Goal: Register for event/course

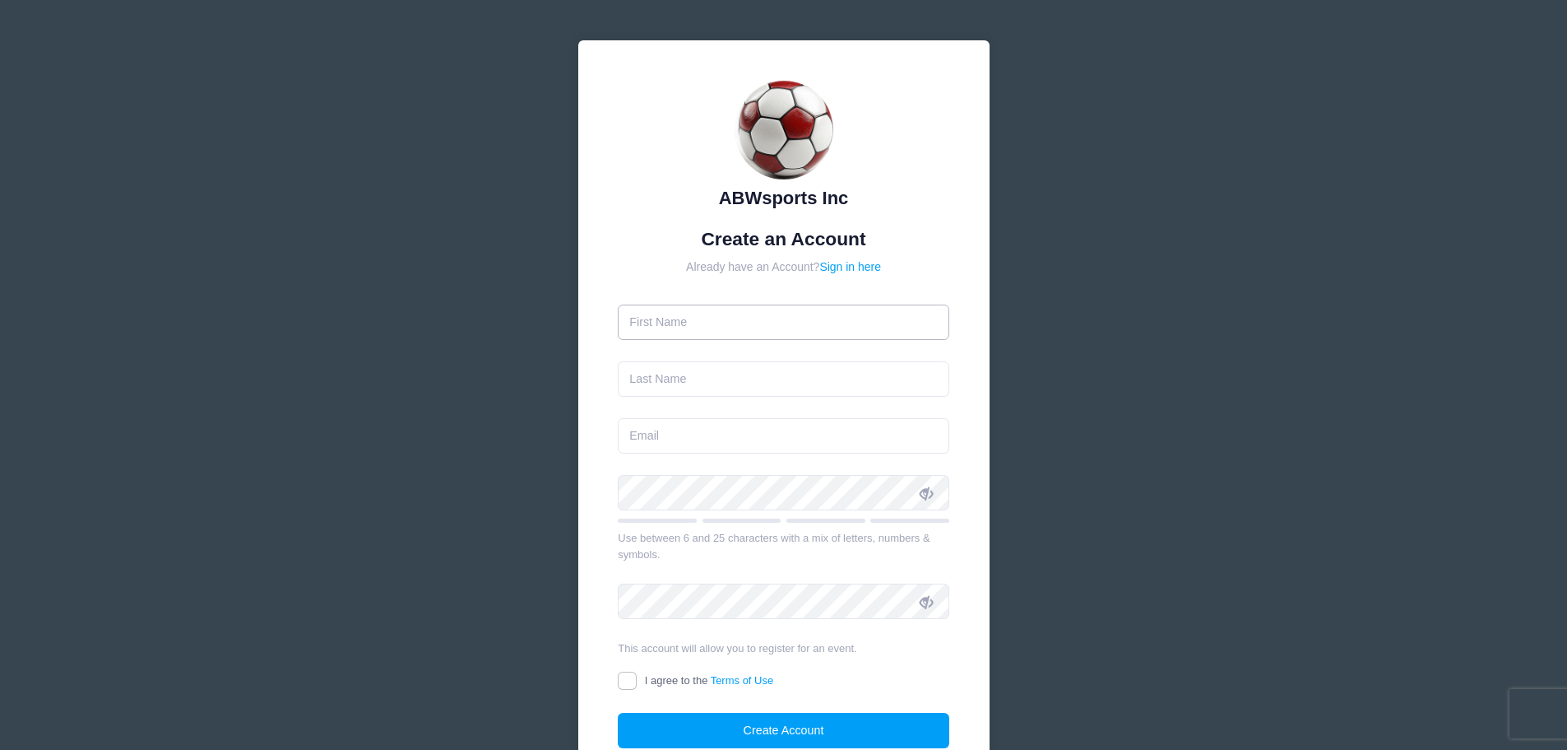
click at [750, 319] on input "text" at bounding box center [784, 321] width 332 height 35
type input "[PERSON_NAME]"
type input "[EMAIL_ADDRESS][DOMAIN_NAME]"
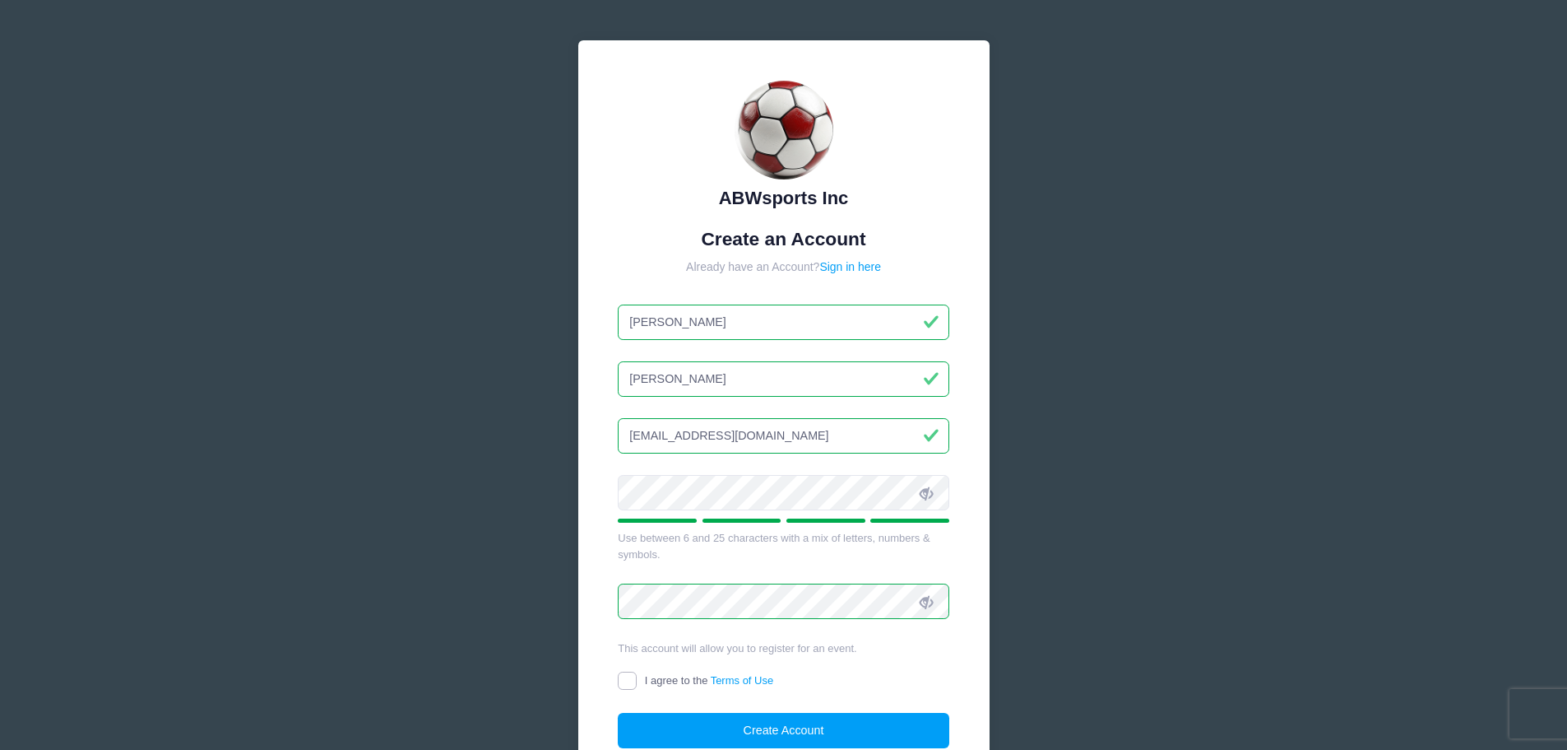
click at [625, 689] on input "I agree to the Terms of Use" at bounding box center [627, 680] width 19 height 19
checkbox input "true"
drag, startPoint x: 731, startPoint y: 724, endPoint x: 748, endPoint y: 717, distance: 18.5
click at [731, 724] on button "Create Account" at bounding box center [784, 730] width 332 height 35
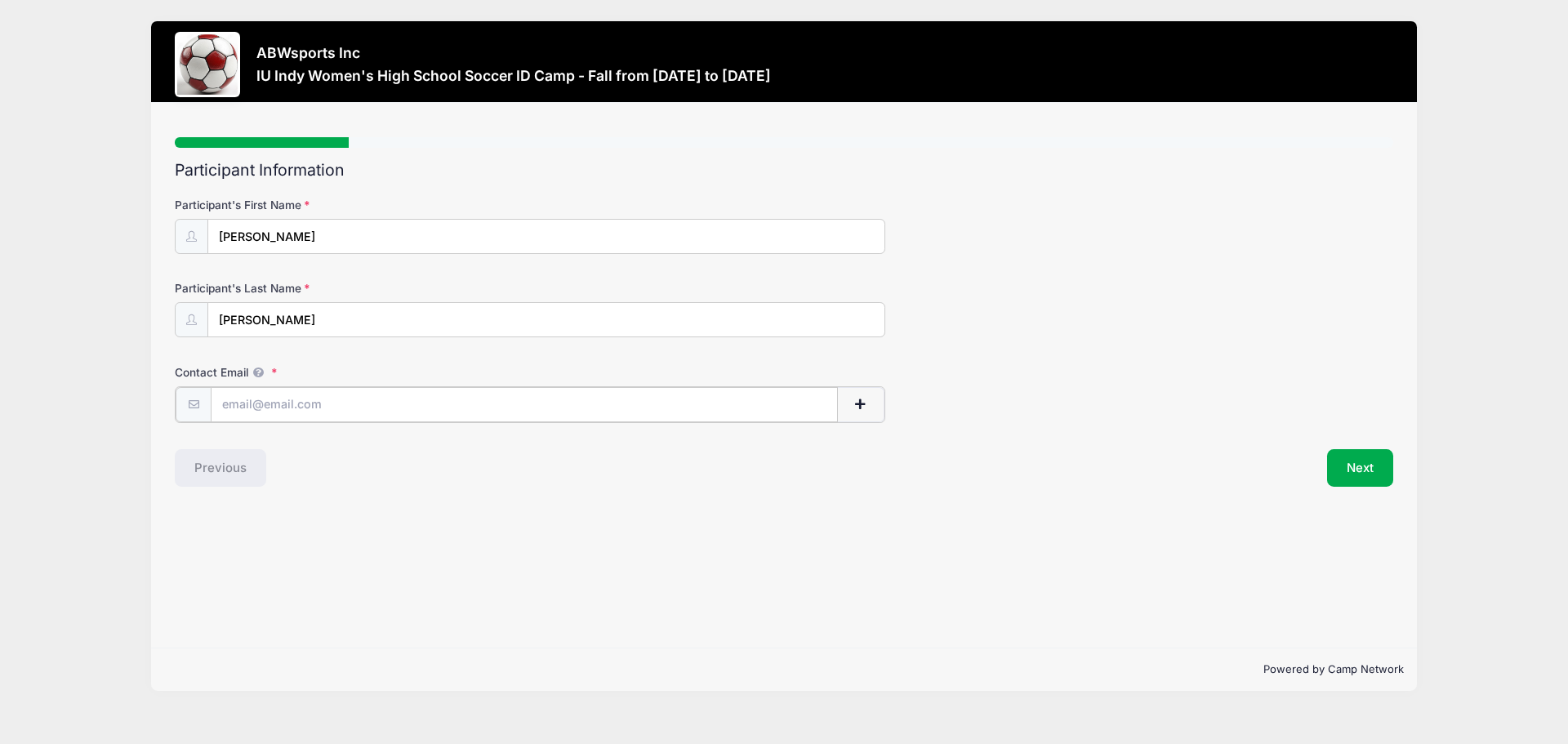
click at [403, 403] on input "Contact Email" at bounding box center [524, 404] width 627 height 35
drag, startPoint x: 270, startPoint y: 402, endPoint x: 223, endPoint y: 408, distance: 47.4
click at [223, 408] on input "Contact Email" at bounding box center [524, 404] width 627 height 35
type input "[EMAIL_ADDRESS][DOMAIN_NAME]"
click at [1349, 472] on button "Next" at bounding box center [1360, 466] width 66 height 38
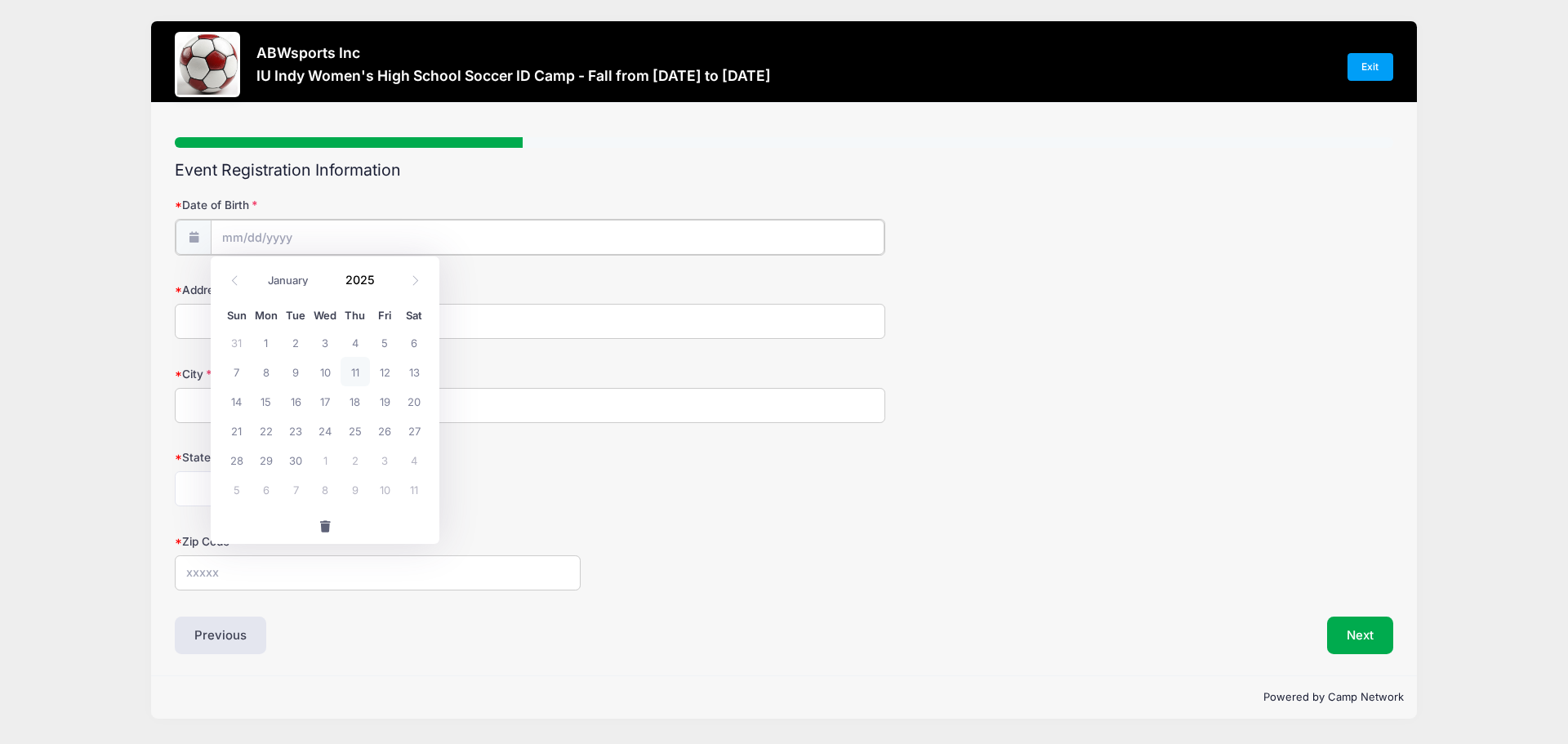
click at [409, 237] on input "Date of Birth" at bounding box center [547, 236] width 674 height 35
click at [389, 227] on input "Date of Birth" at bounding box center [547, 236] width 674 height 35
click at [233, 234] on input "Date of Birth" at bounding box center [547, 236] width 674 height 35
click at [231, 239] on input "Date of Birth" at bounding box center [547, 236] width 674 height 35
click at [379, 228] on input "Date of Birth" at bounding box center [547, 236] width 674 height 35
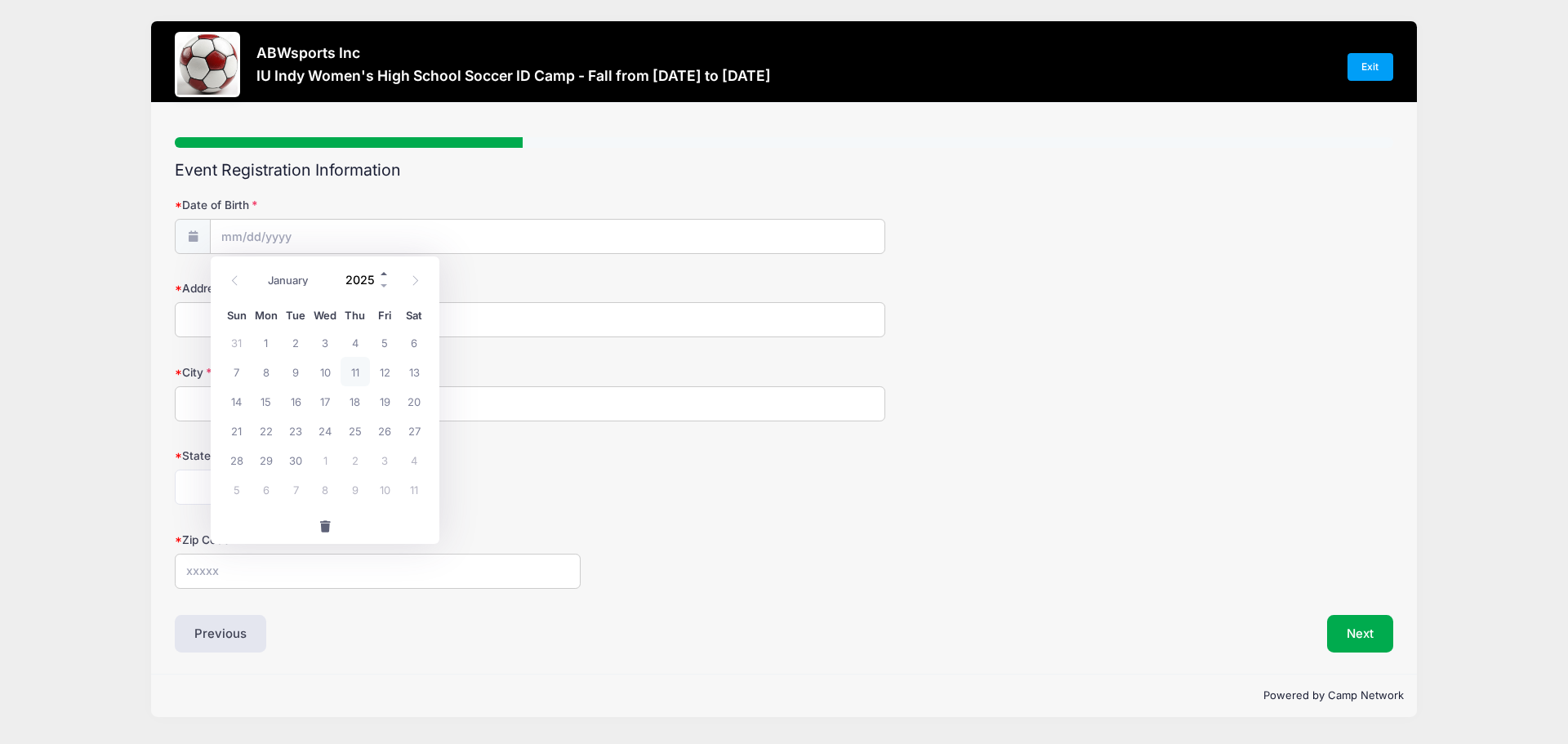
click at [382, 273] on span at bounding box center [385, 274] width 12 height 12
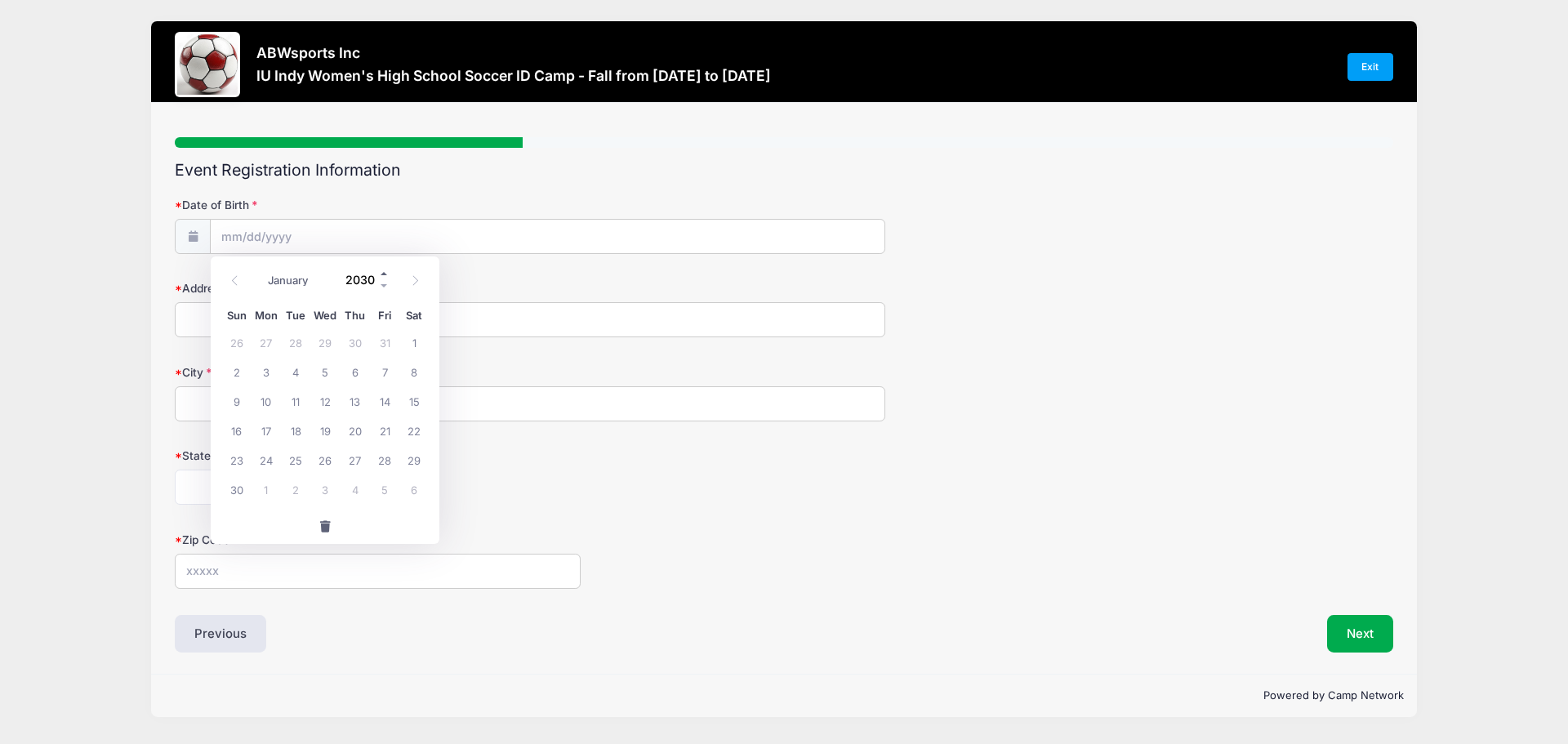
click at [382, 273] on span at bounding box center [385, 274] width 12 height 12
click at [382, 286] on span at bounding box center [385, 286] width 12 height 12
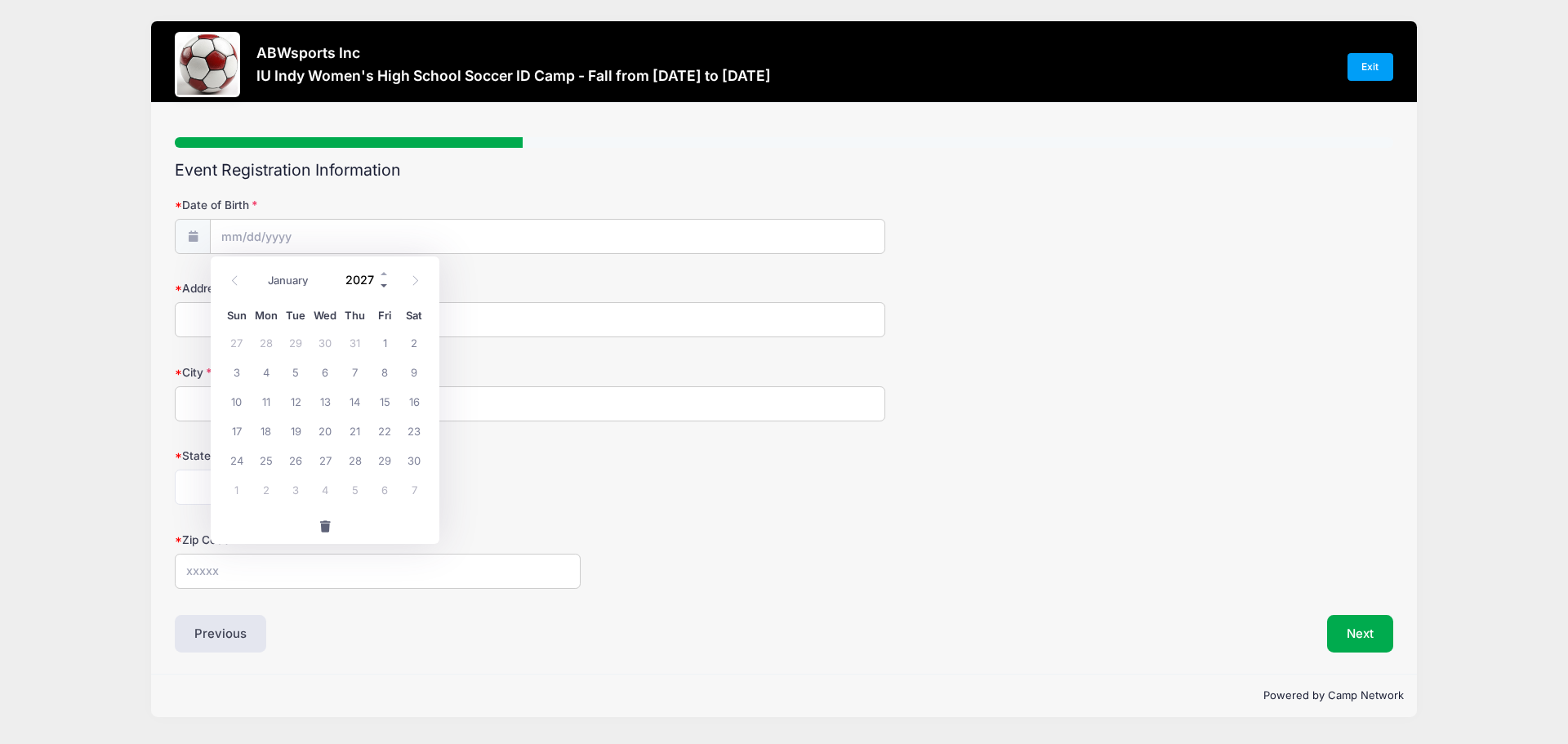
click at [382, 286] on span at bounding box center [385, 286] width 12 height 12
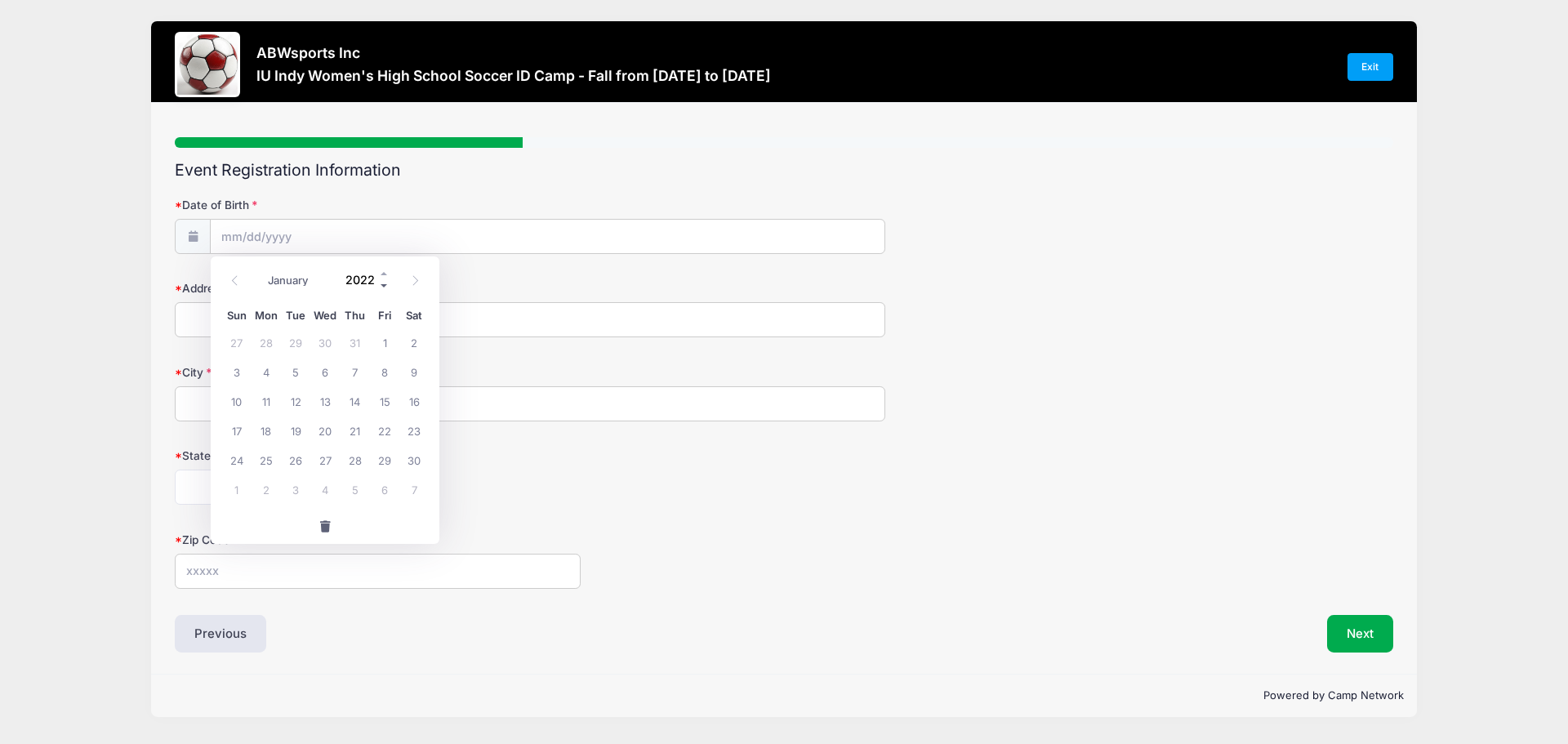
click at [382, 286] on span at bounding box center [385, 286] width 12 height 12
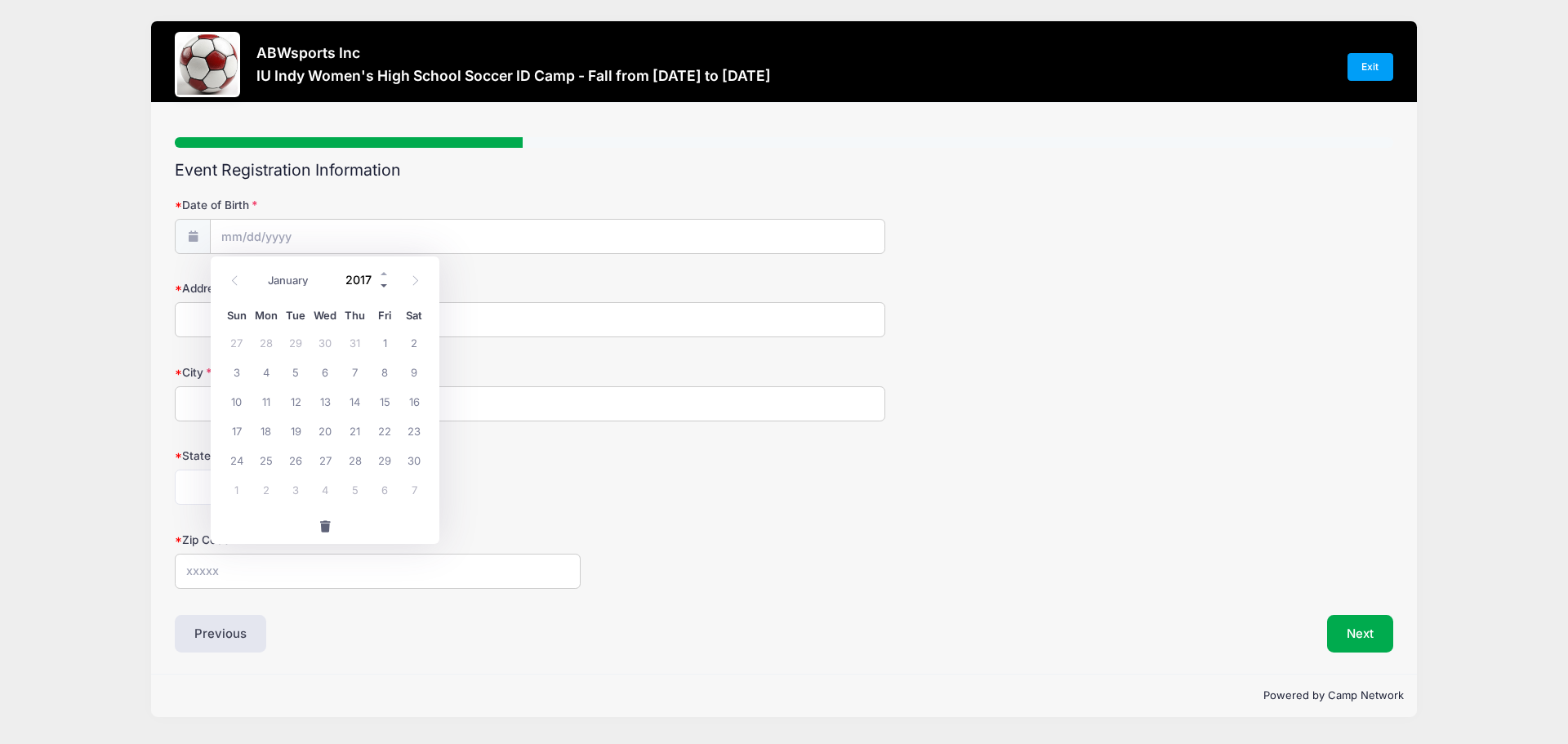
click at [382, 286] on span at bounding box center [385, 286] width 12 height 12
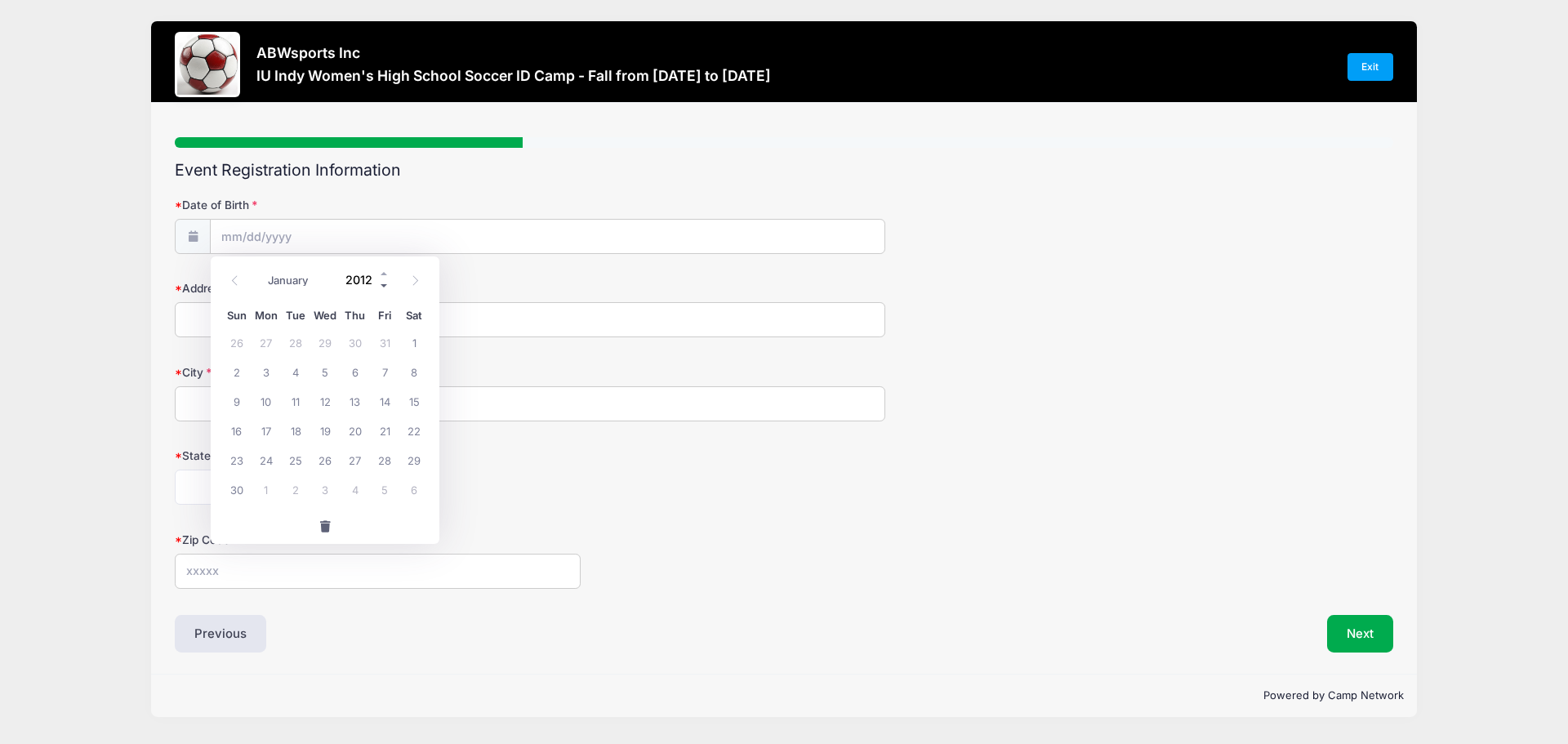
click at [382, 286] on span at bounding box center [385, 286] width 12 height 12
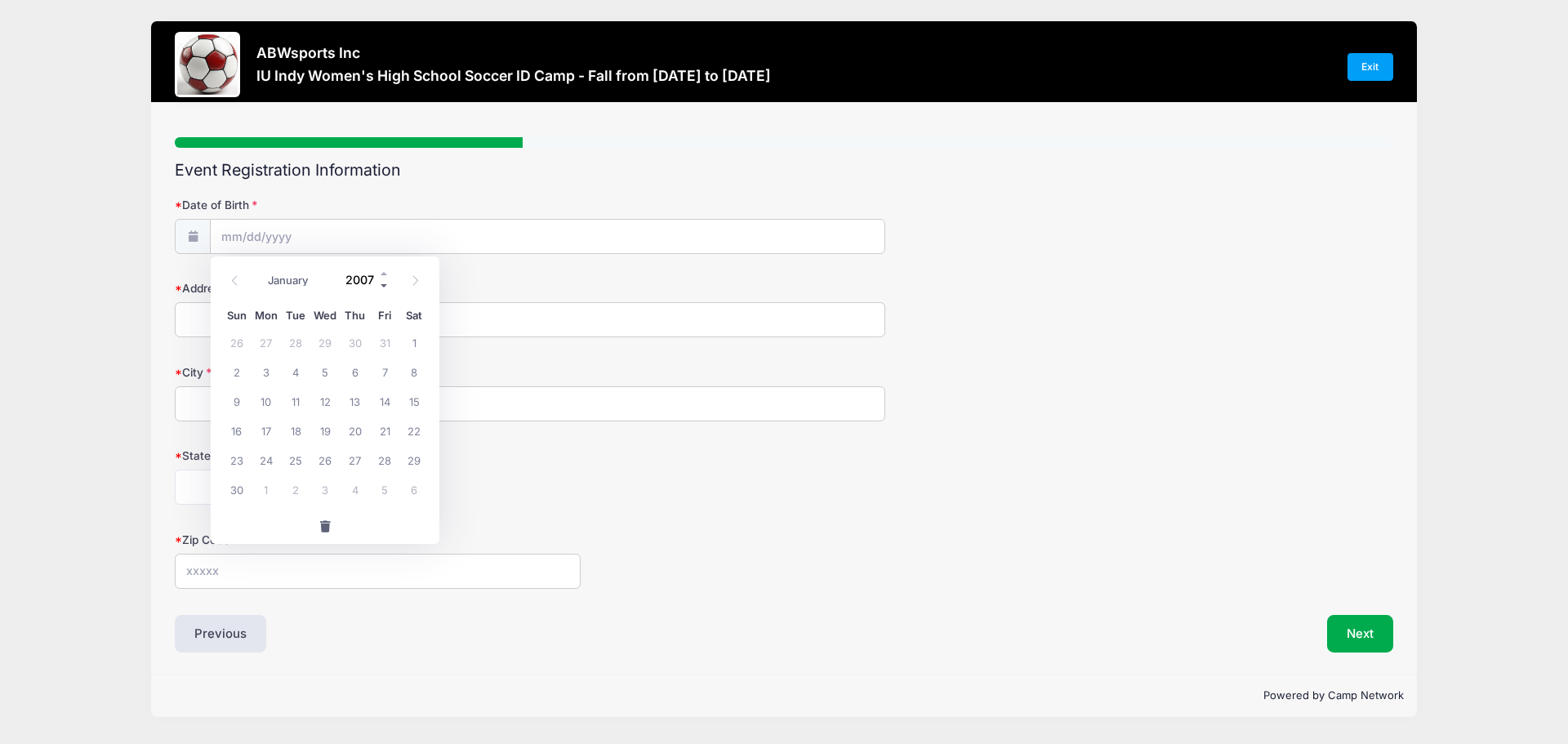
click at [382, 286] on span at bounding box center [385, 286] width 12 height 12
click at [382, 273] on span at bounding box center [385, 274] width 12 height 12
click at [381, 276] on span at bounding box center [385, 274] width 12 height 12
type input "2009"
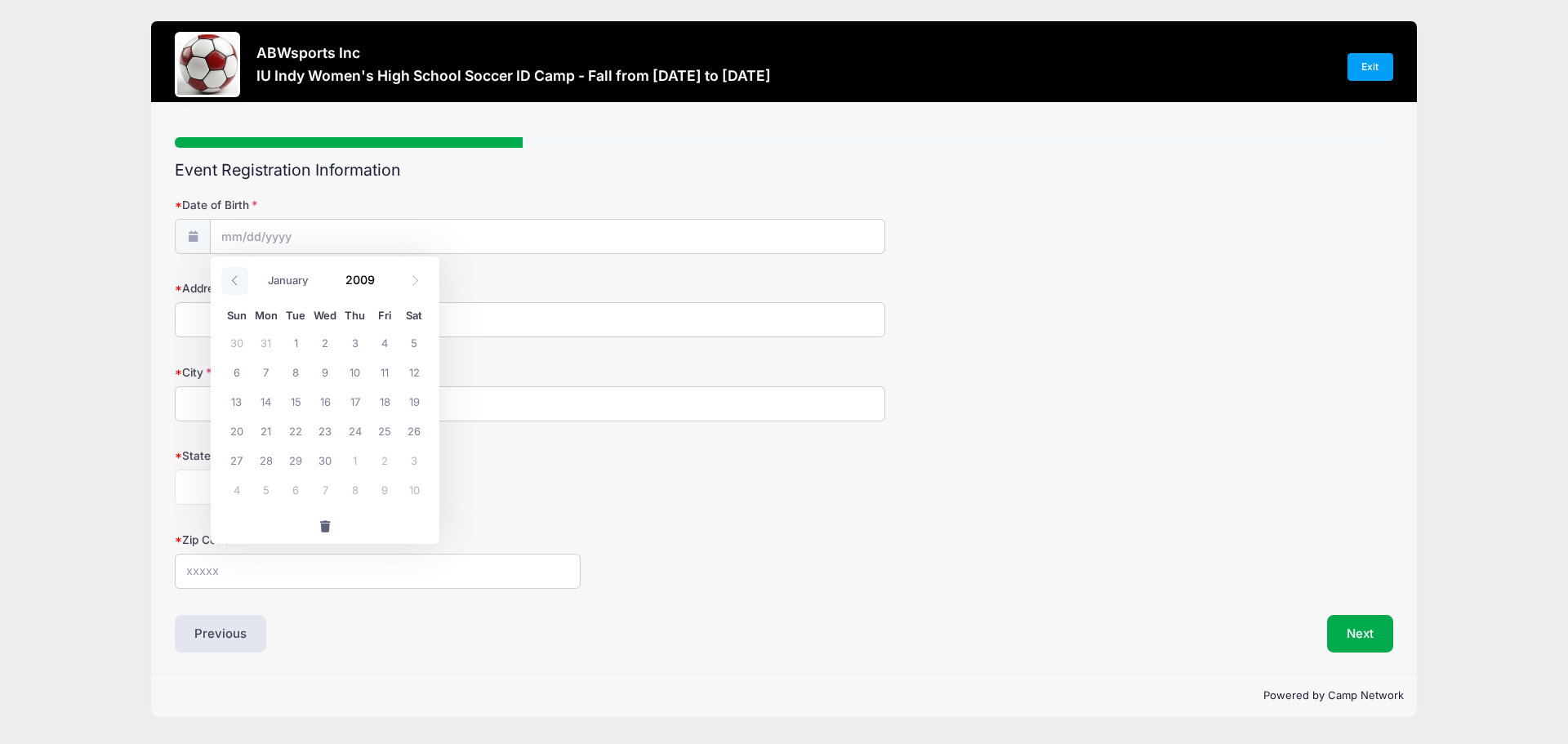
click at [234, 276] on icon at bounding box center [234, 280] width 11 height 11
select select "4"
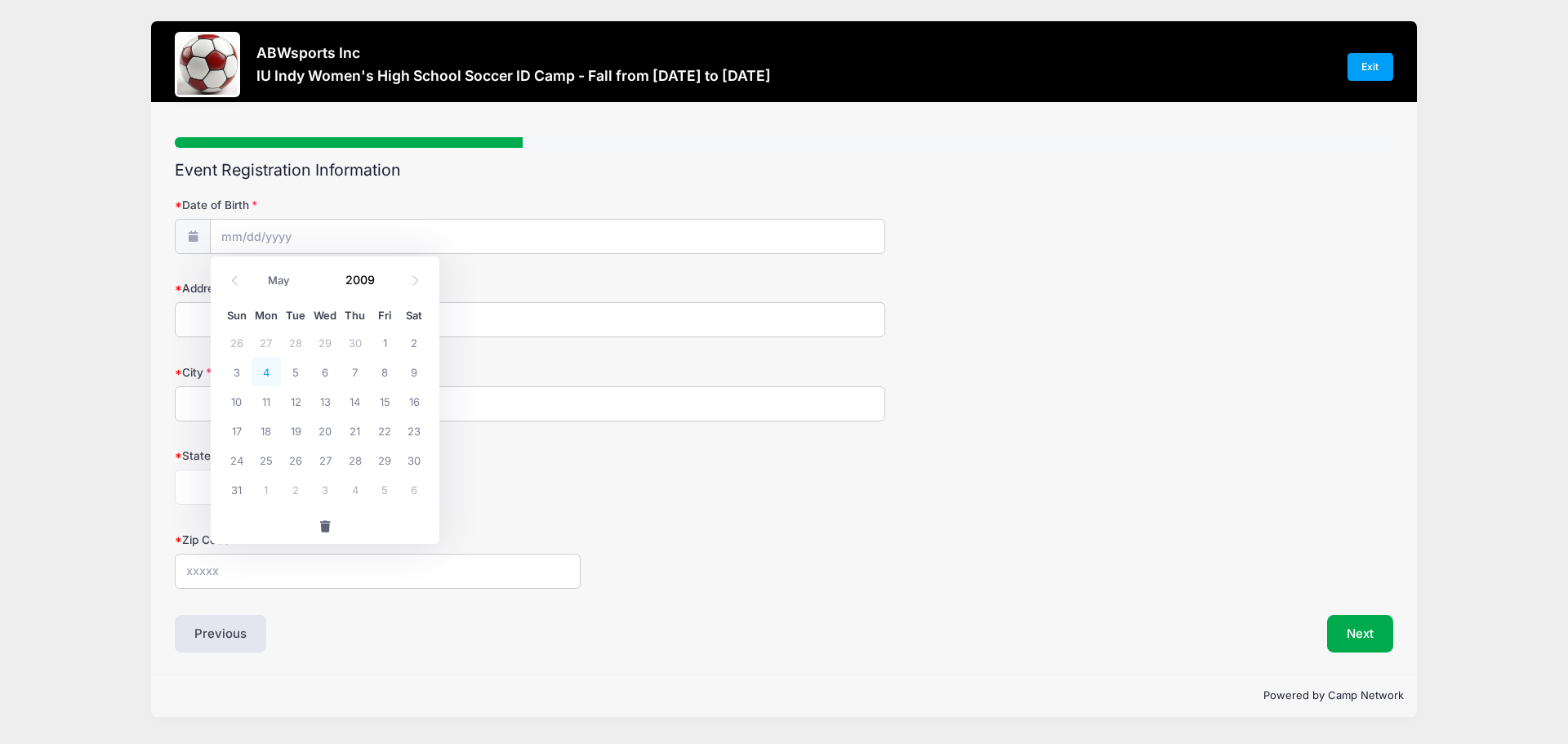
click at [270, 371] on span "4" at bounding box center [266, 372] width 30 height 30
type input "[DATE]"
click at [272, 314] on input "Address" at bounding box center [530, 318] width 711 height 35
type input "[STREET_ADDRESS]"
type input "[PERSON_NAME]"
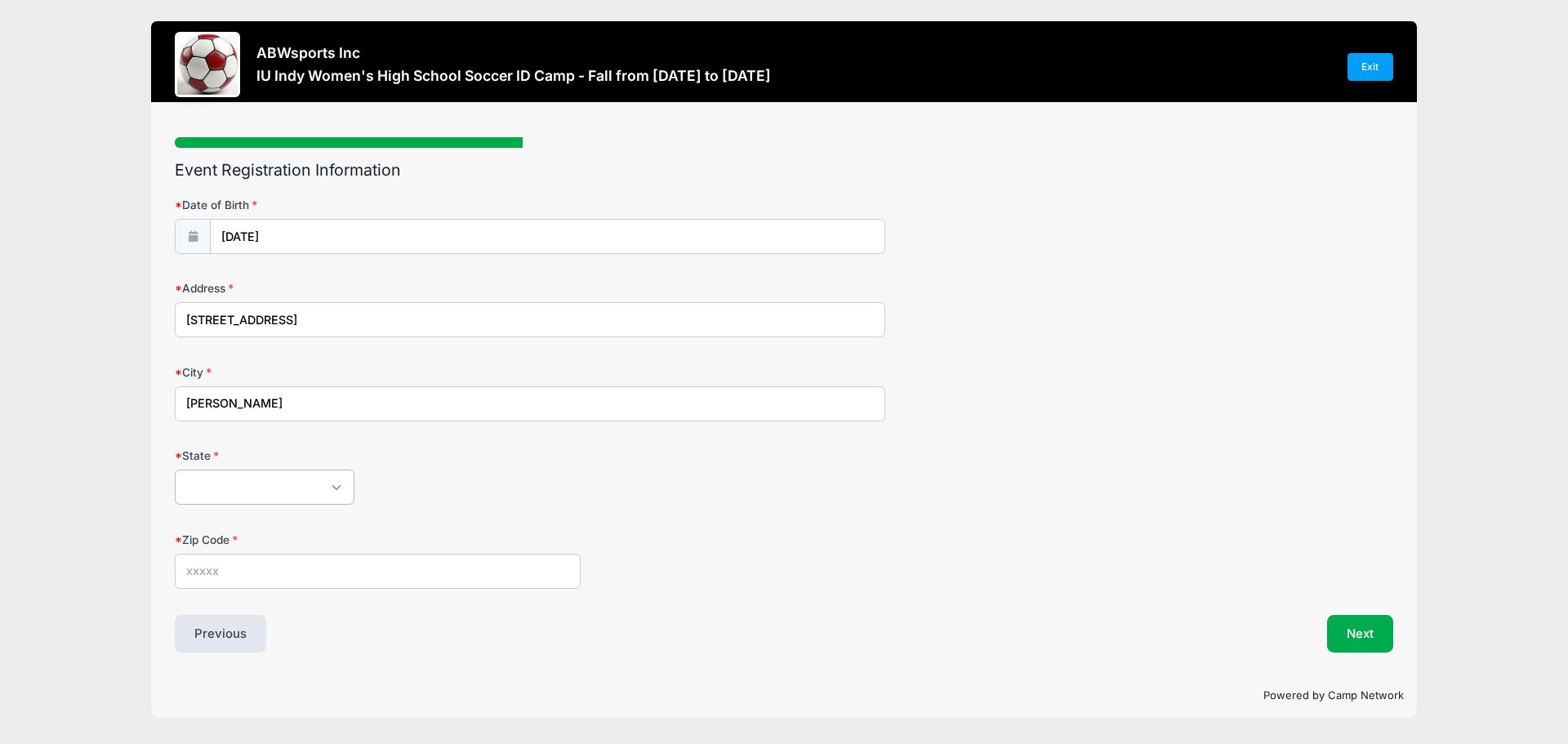
select select "IN"
type input "47274"
click at [1365, 629] on button "Next" at bounding box center [1360, 634] width 66 height 38
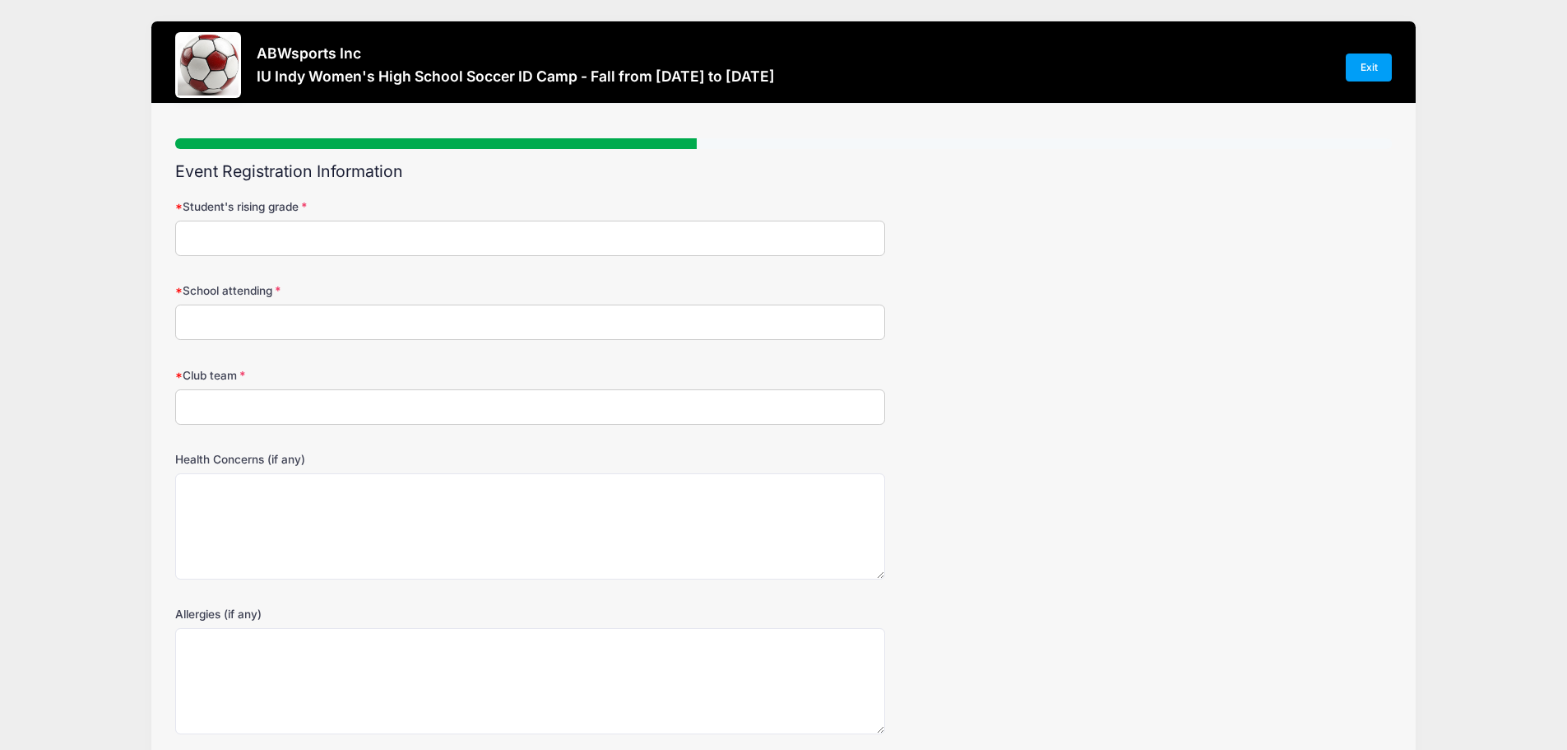
click at [306, 235] on input "Student's rising grade" at bounding box center [530, 238] width 710 height 35
type input "11"
click at [378, 313] on input "School attending" at bounding box center [530, 321] width 710 height 35
type input "[GEOGRAPHIC_DATA]"
click at [348, 409] on input "Club team" at bounding box center [530, 406] width 710 height 35
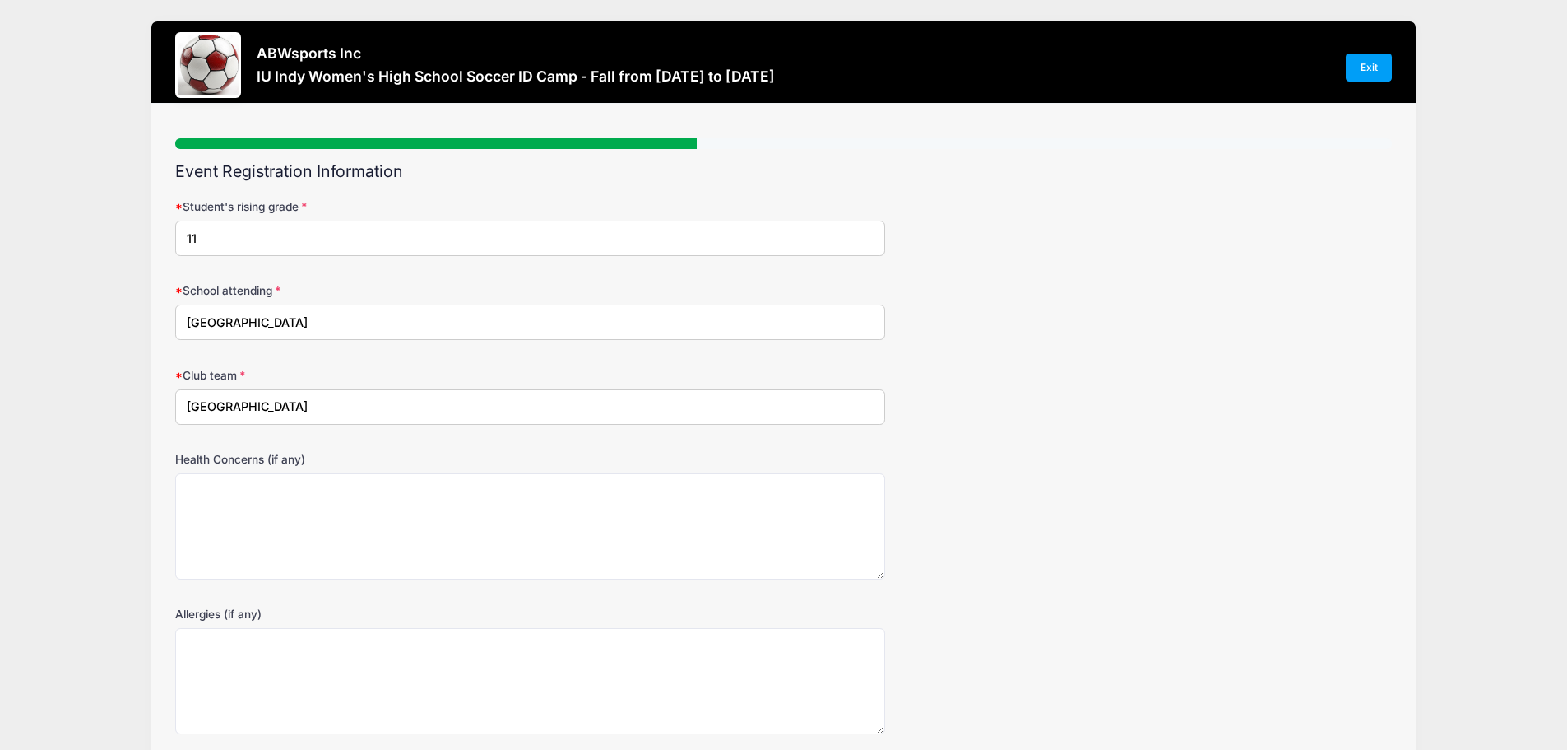
type input "[GEOGRAPHIC_DATA]"
click at [347, 509] on textarea "Health Concerns (if any)" at bounding box center [530, 526] width 710 height 106
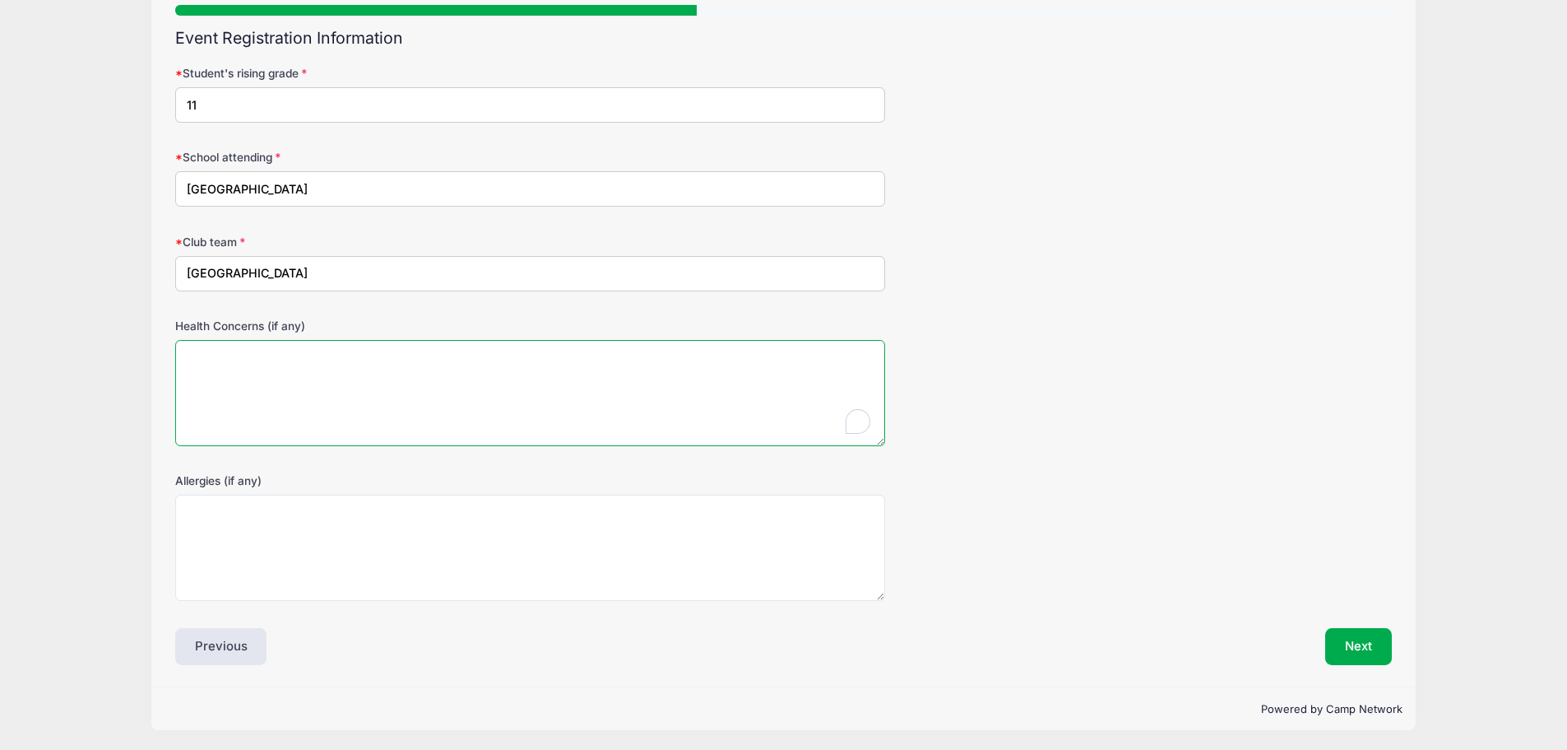
scroll to position [135, 0]
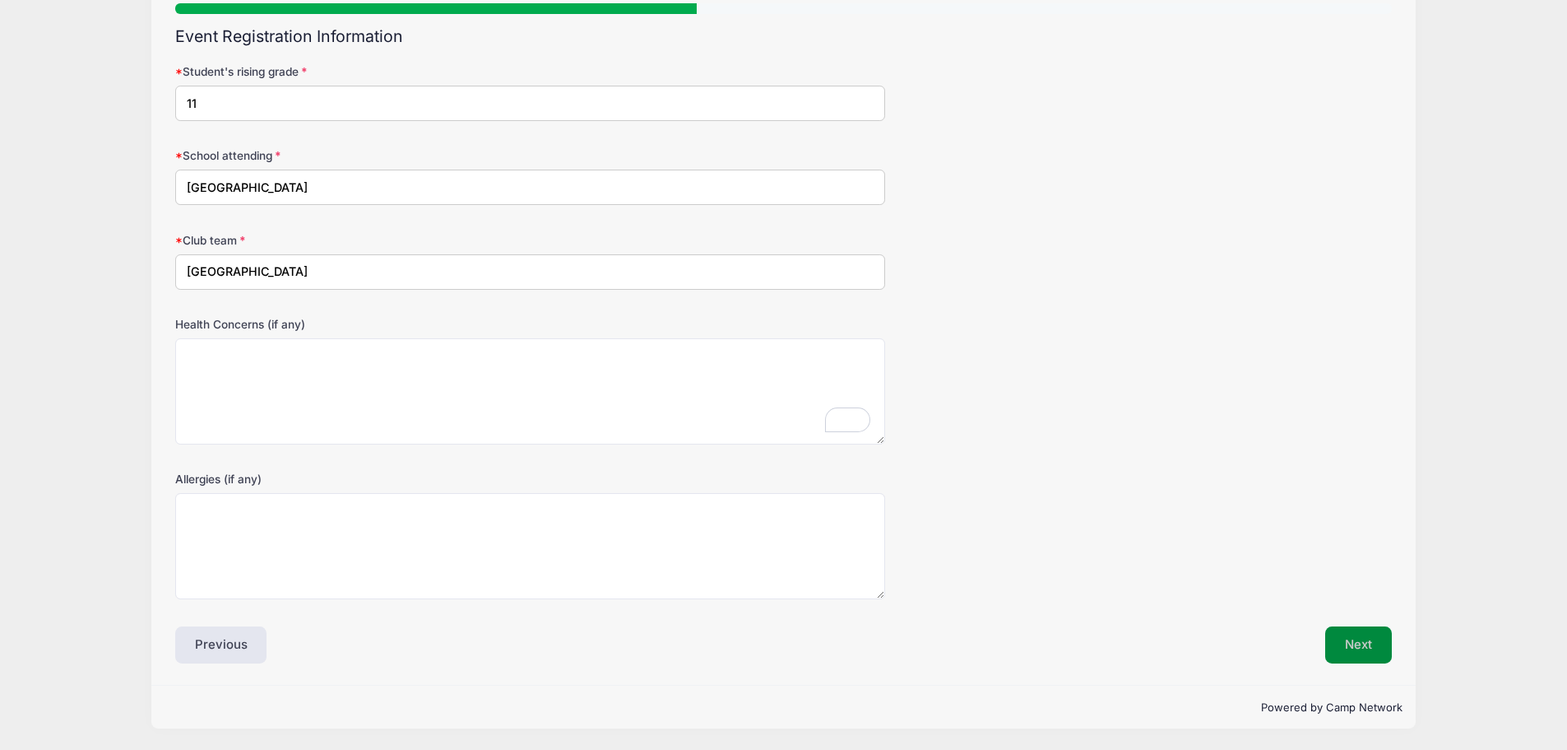
click at [1381, 643] on button "Next" at bounding box center [1358, 645] width 67 height 38
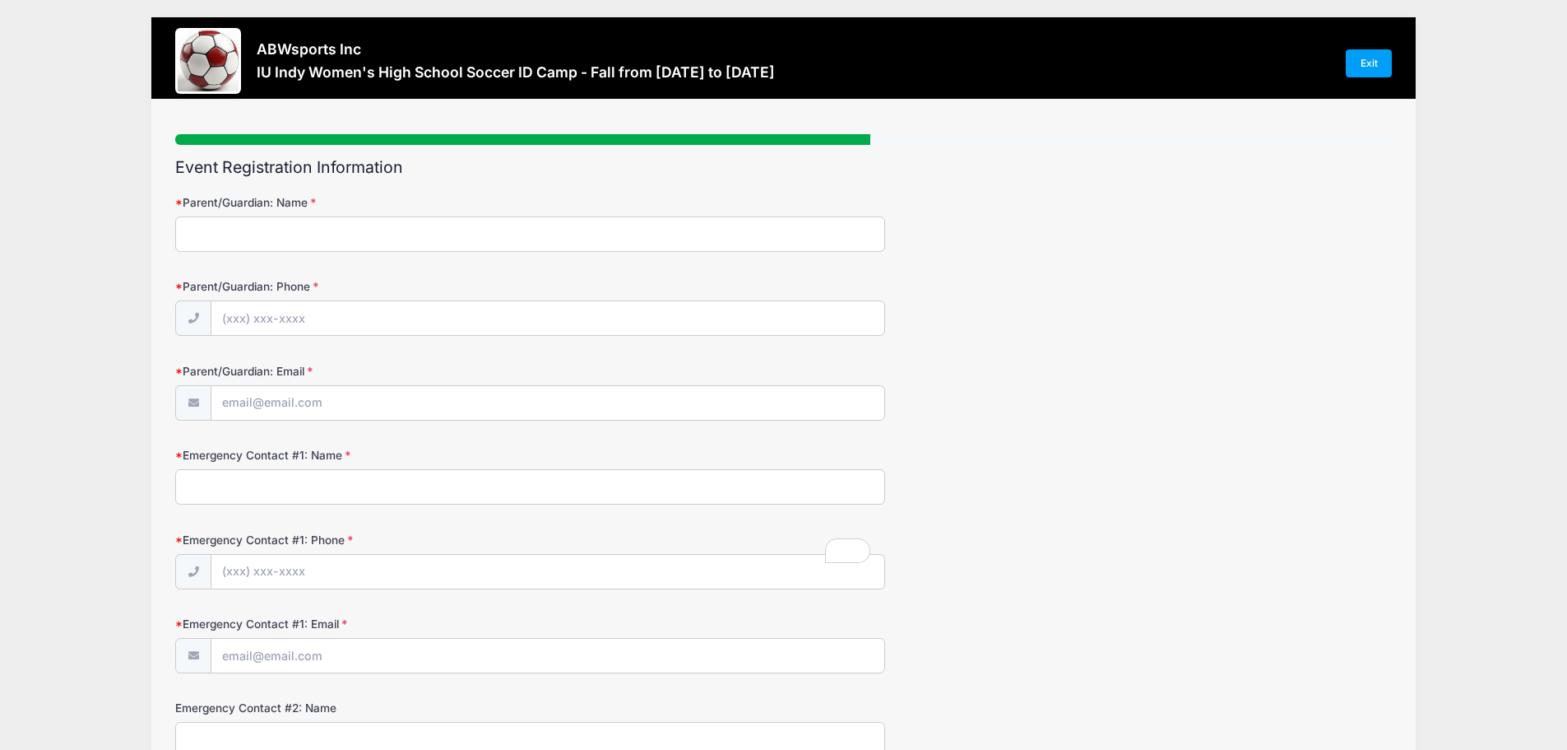
scroll to position [0, 0]
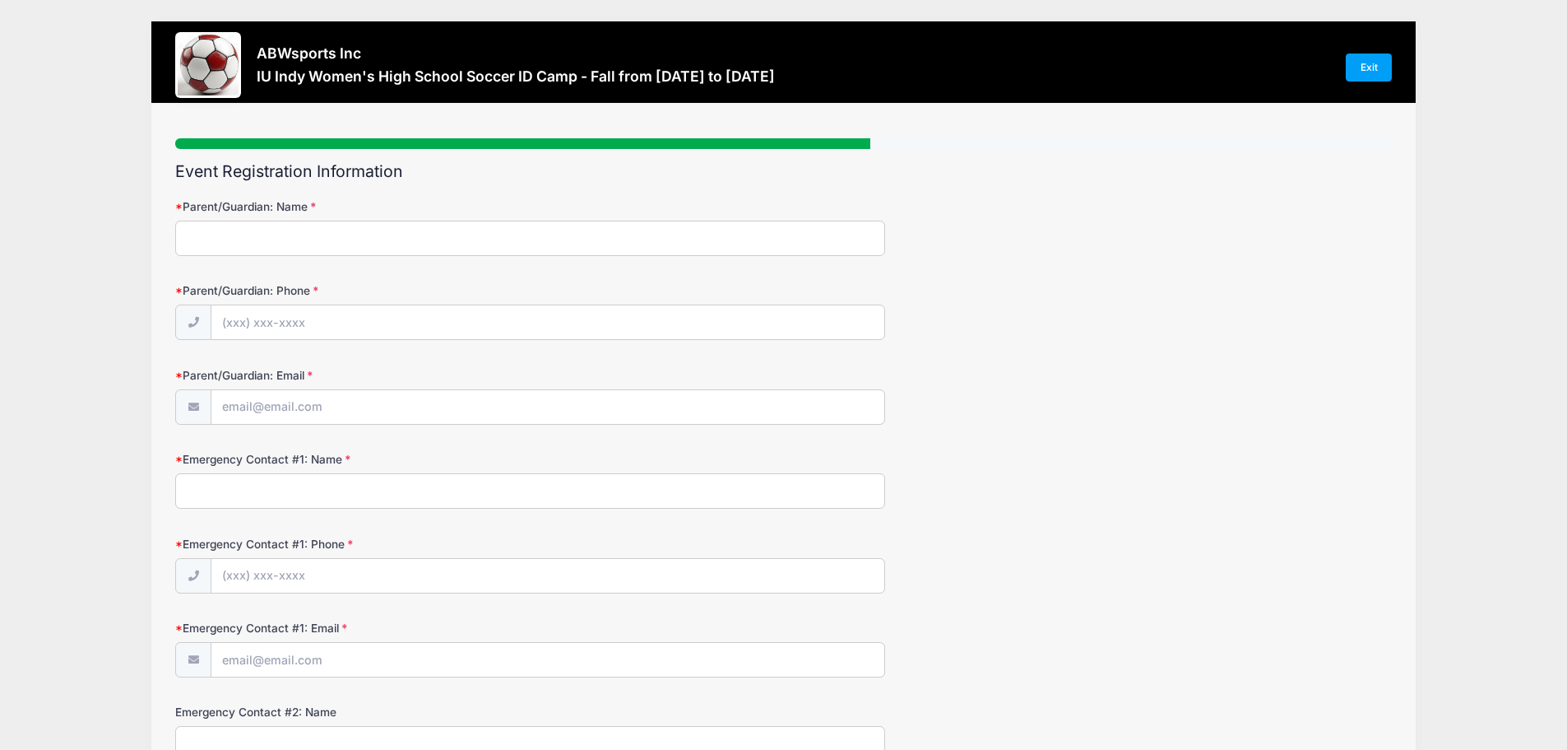
click at [378, 240] on input "Parent/Guardian: Name" at bounding box center [530, 238] width 710 height 35
type input "[PERSON_NAME]"
click at [239, 319] on input "Parent/Guardian: Phone" at bounding box center [547, 322] width 673 height 35
type input "[PHONE_NUMBER]"
click at [277, 411] on input "Parent/Guardian: Email" at bounding box center [547, 407] width 673 height 35
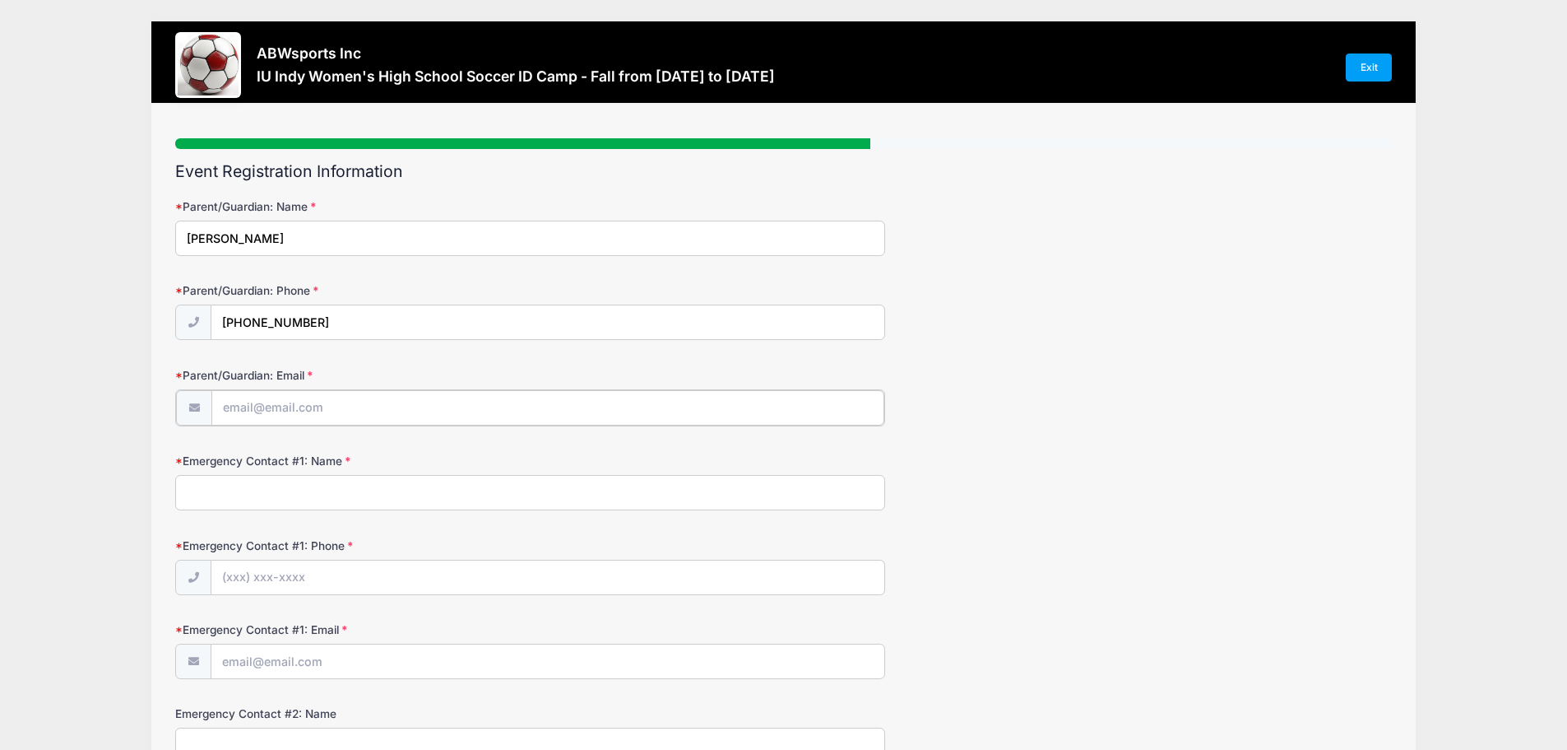
type input "[EMAIL_ADDRESS][DOMAIN_NAME]"
click at [332, 497] on input "Emergency Contact #1: Name" at bounding box center [530, 490] width 710 height 35
type input "[PERSON_NAME]"
click at [308, 578] on input "Emergency Contact #1: Phone" at bounding box center [547, 576] width 673 height 35
type input "[PHONE_NUMBER]"
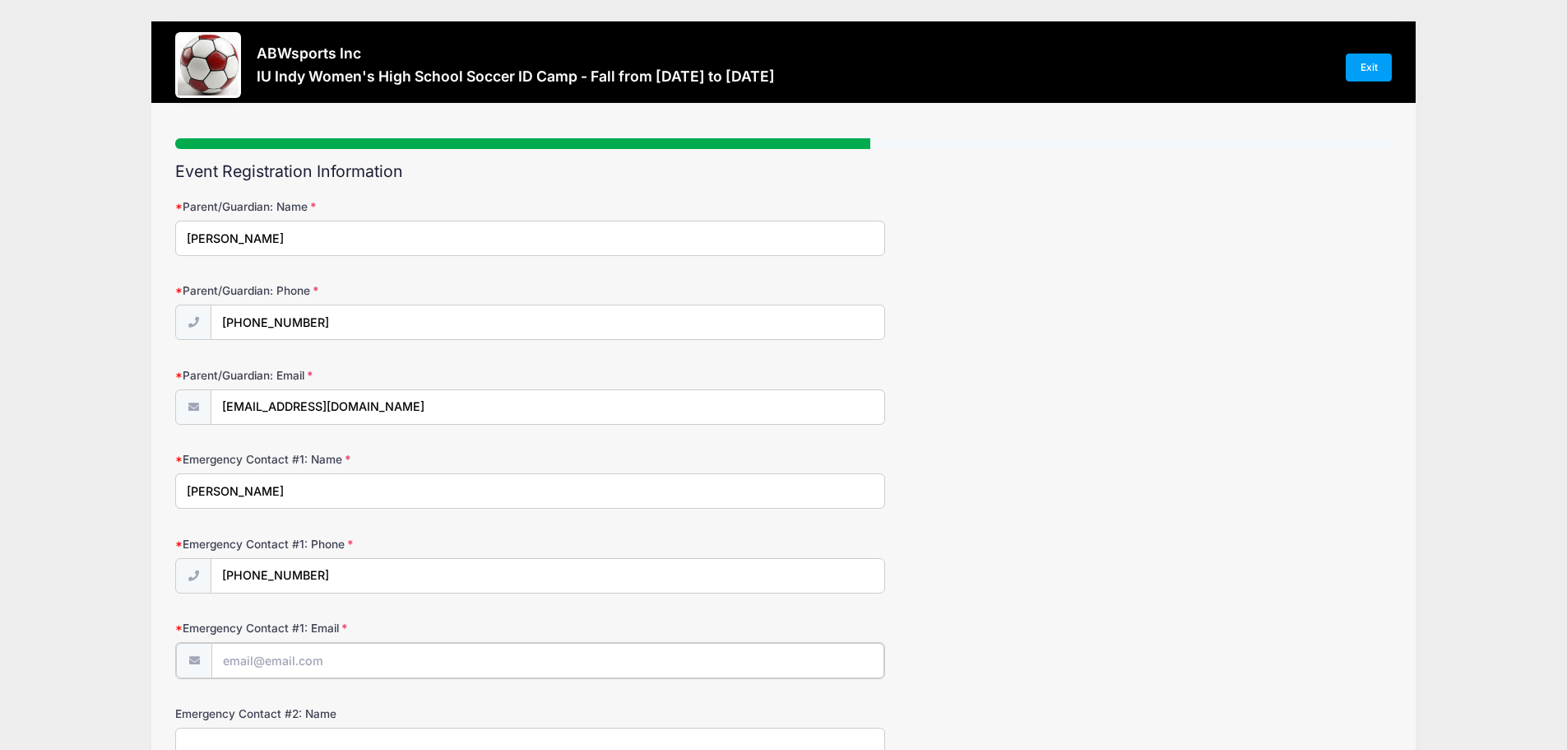
click at [344, 666] on input "Emergency Contact #1: Email" at bounding box center [547, 660] width 673 height 35
type input "[EMAIL_ADDRESS][DOMAIN_NAME]"
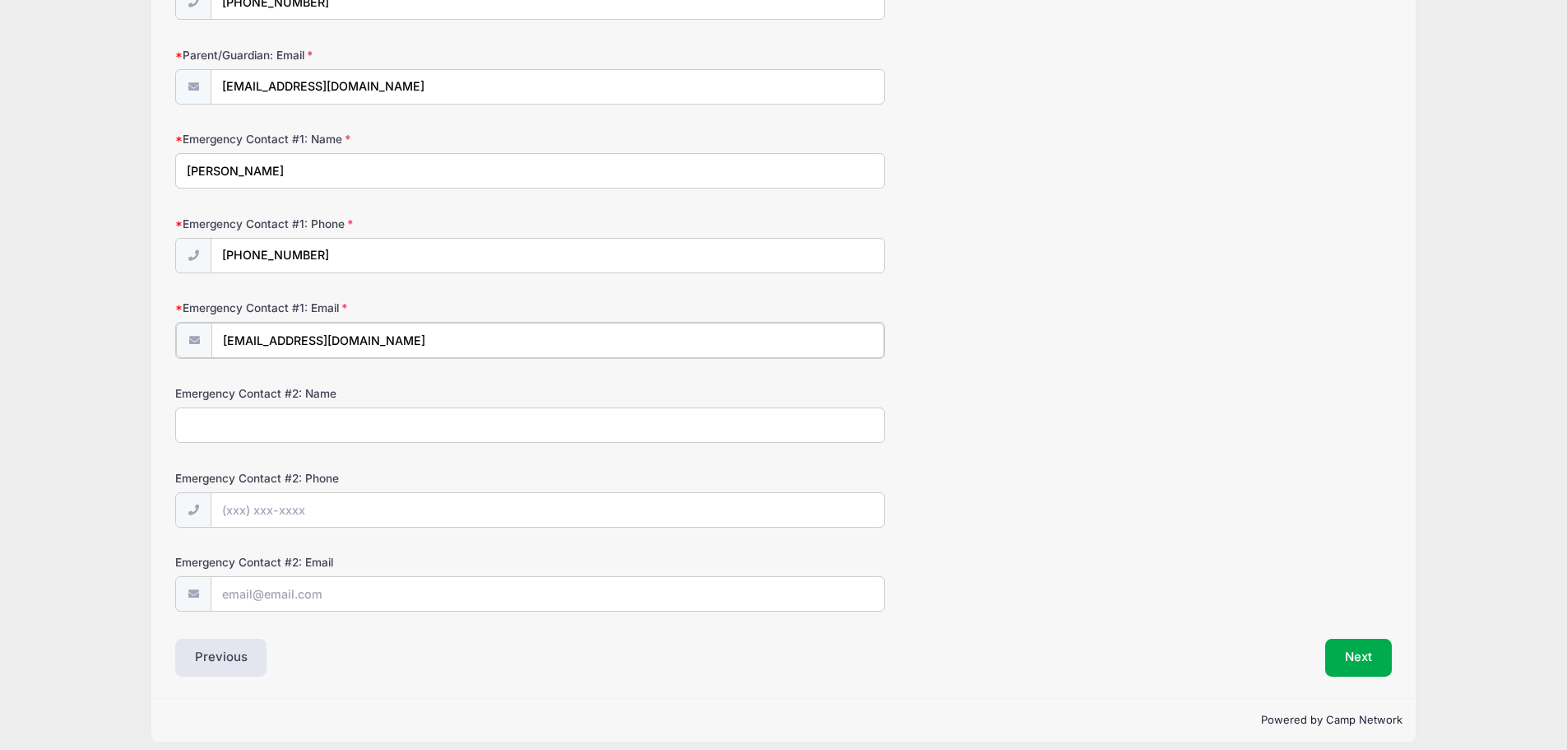
scroll to position [329, 0]
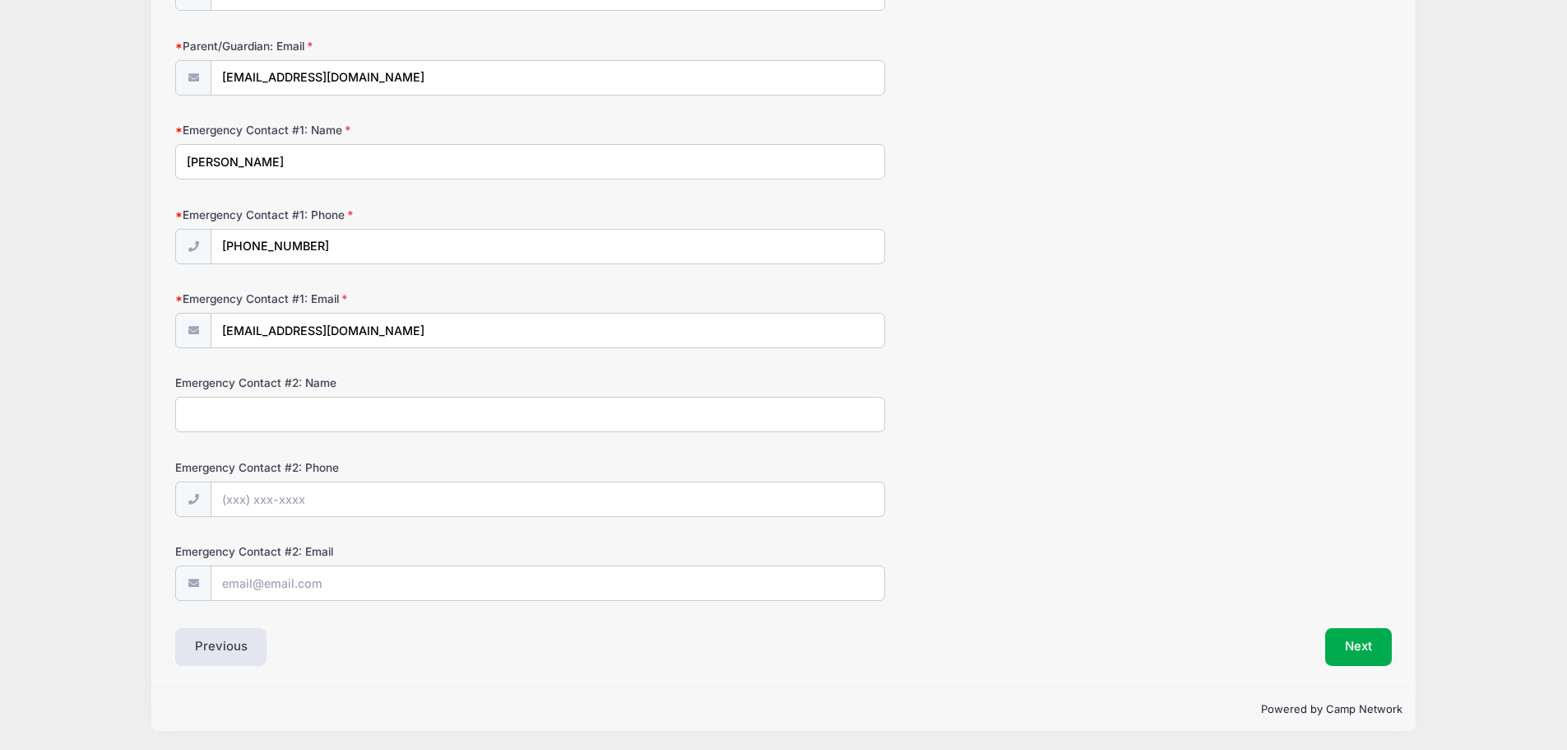
click at [328, 420] on input "Emergency Contact #2: Name" at bounding box center [530, 414] width 710 height 35
type input "[PERSON_NAME]"
click at [239, 497] on input "Emergency Contact #2: Phone" at bounding box center [547, 497] width 673 height 35
type input "[PHONE_NUMBER]"
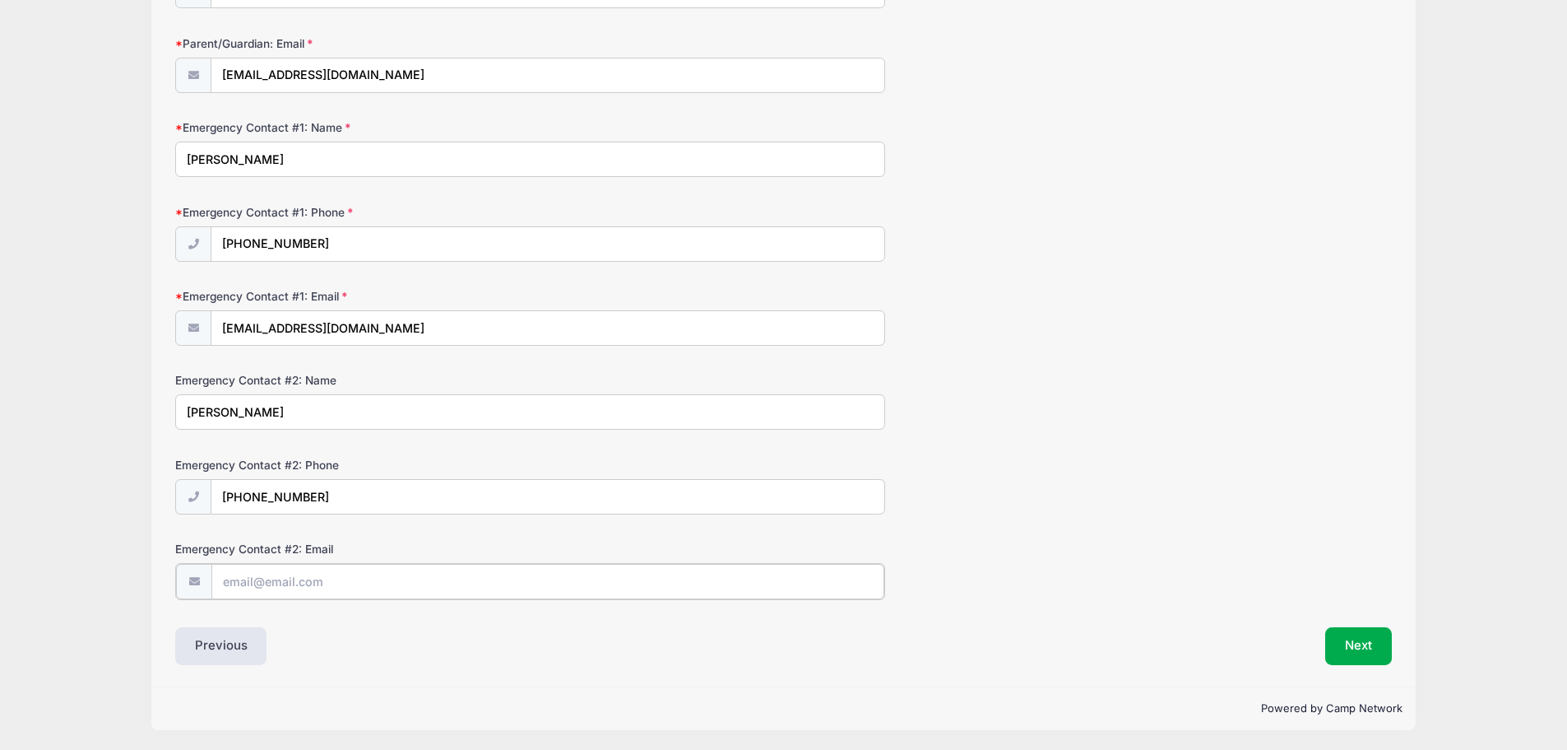
click at [302, 592] on input "Emergency Contact #2: Email" at bounding box center [547, 581] width 673 height 35
type input "[EMAIL_ADDRESS][DOMAIN_NAME]"
click at [1358, 652] on button "Next" at bounding box center [1358, 644] width 67 height 38
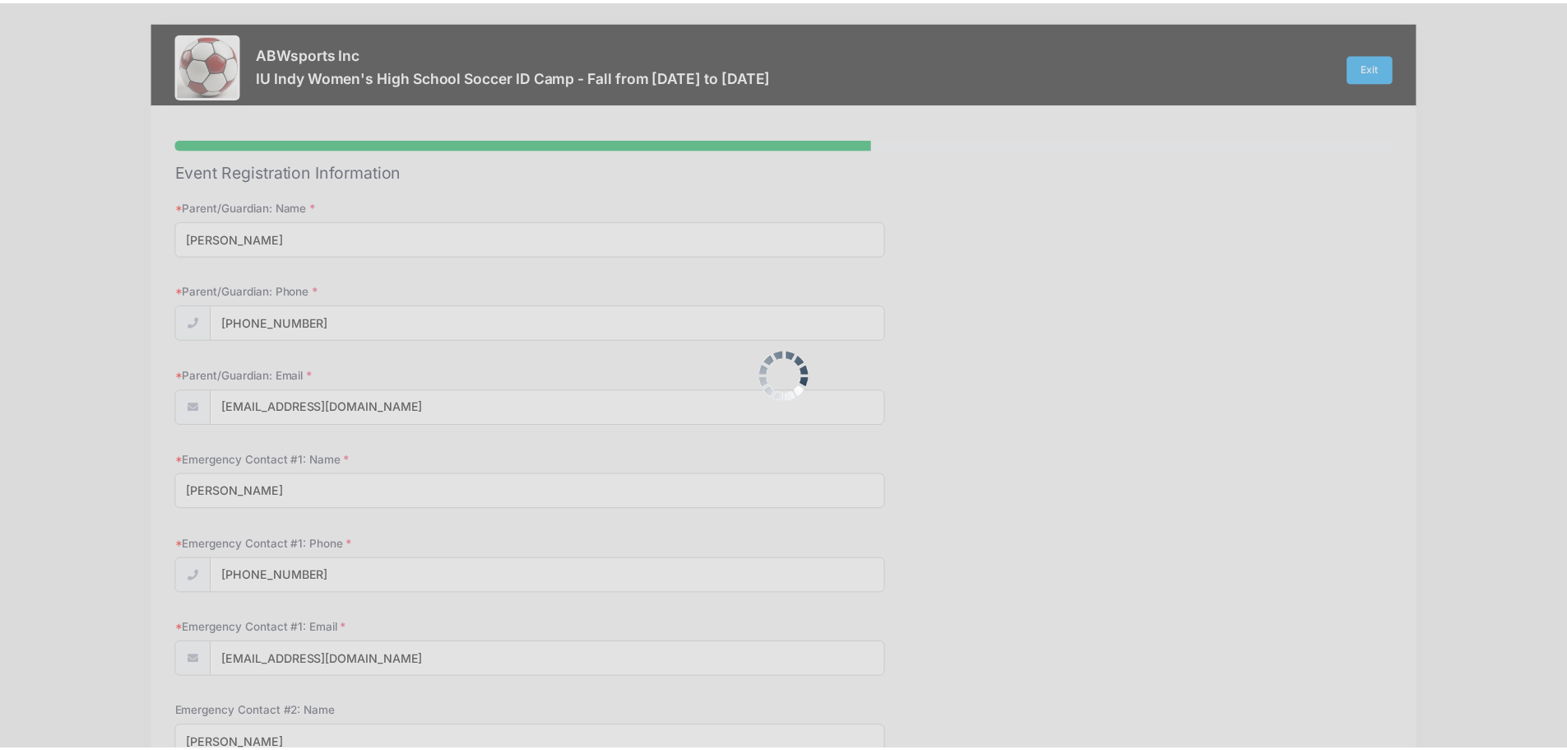
scroll to position [0, 0]
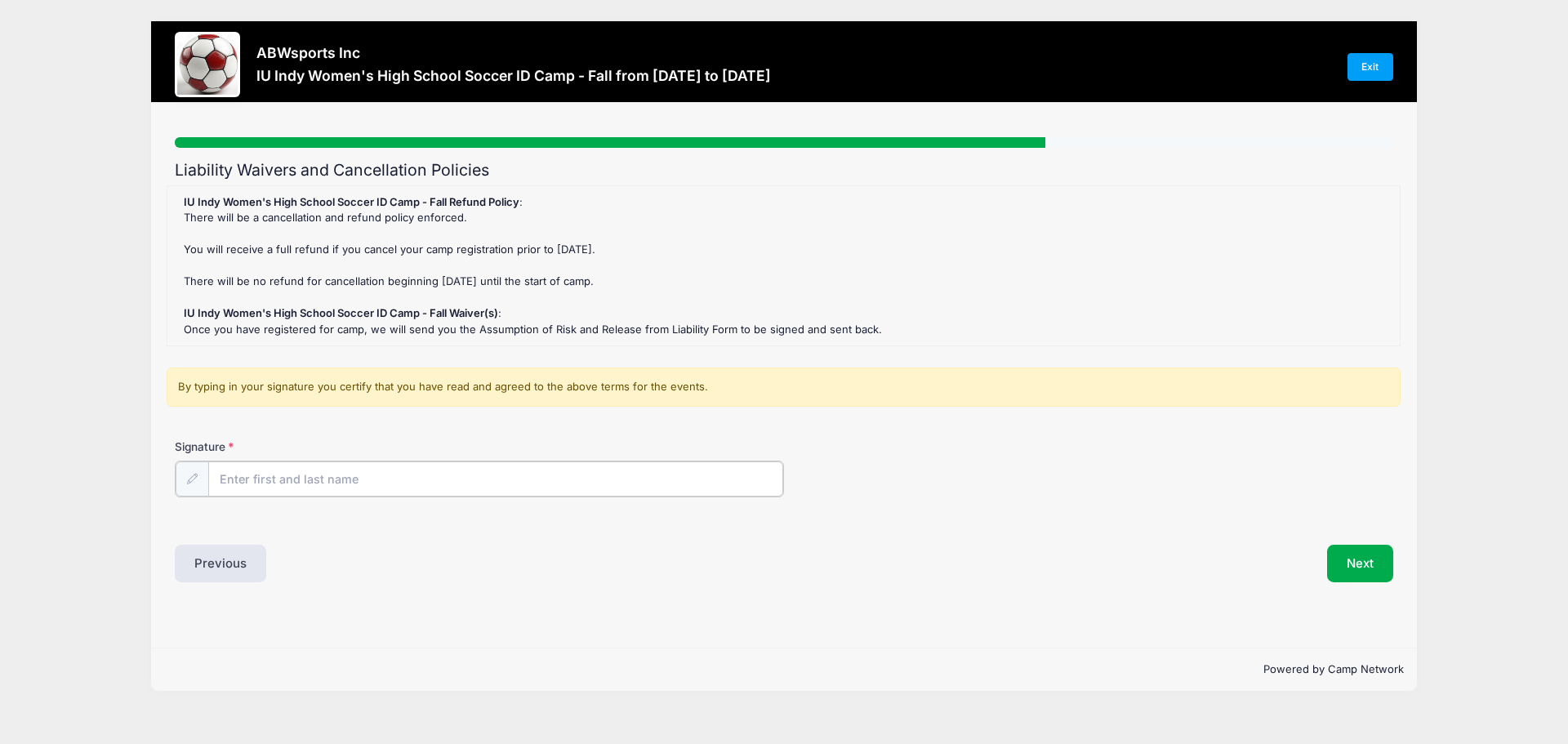
click at [467, 476] on input "Signature" at bounding box center [495, 478] width 575 height 35
type input "[PERSON_NAME]"
click at [1351, 561] on button "Next" at bounding box center [1360, 561] width 66 height 38
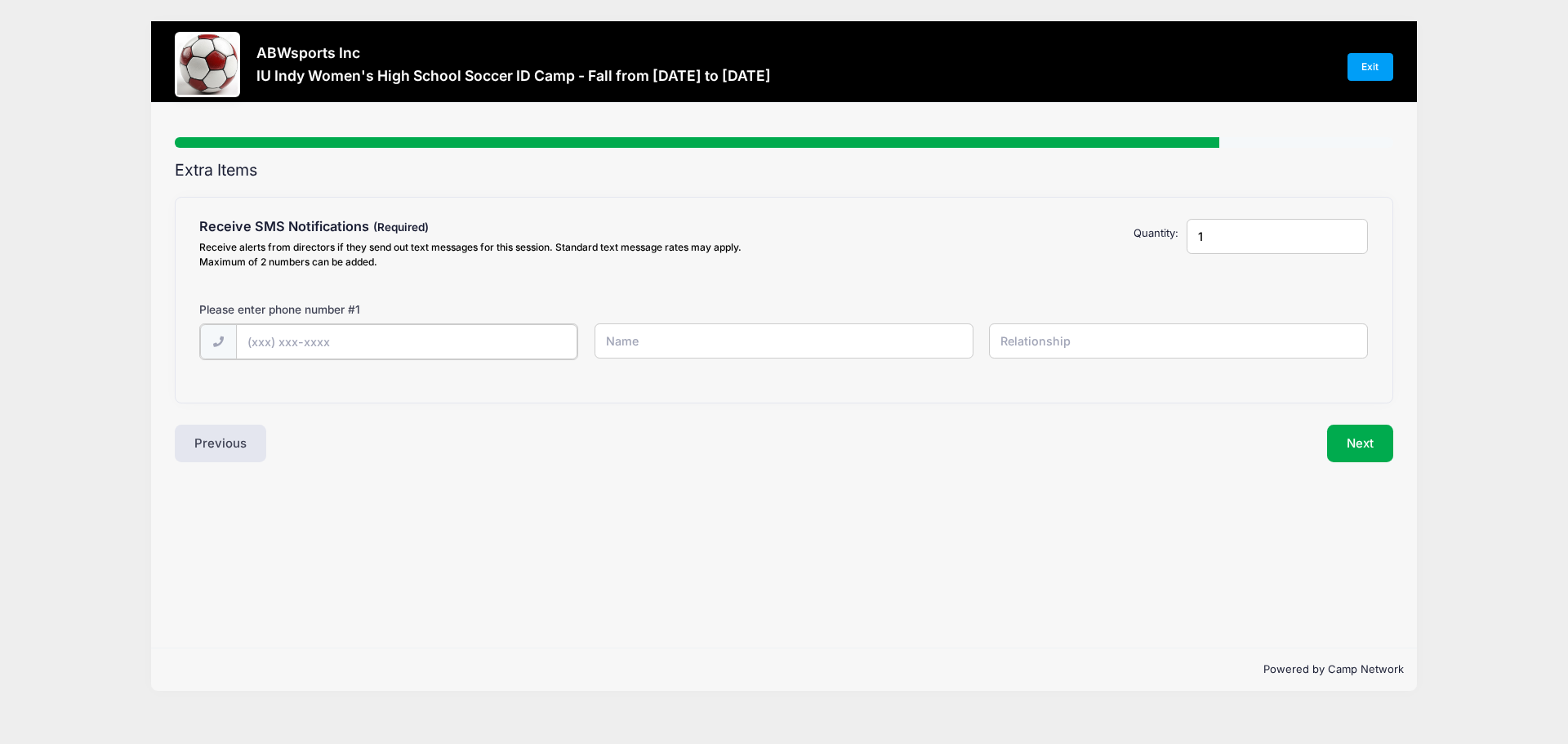
click at [297, 337] on input "text" at bounding box center [407, 341] width 342 height 35
type input "[PHONE_NUMBER]"
click at [670, 348] on input "text" at bounding box center [784, 340] width 379 height 35
type input "[PERSON_NAME]"
click at [1040, 354] on input "text" at bounding box center [1178, 340] width 379 height 35
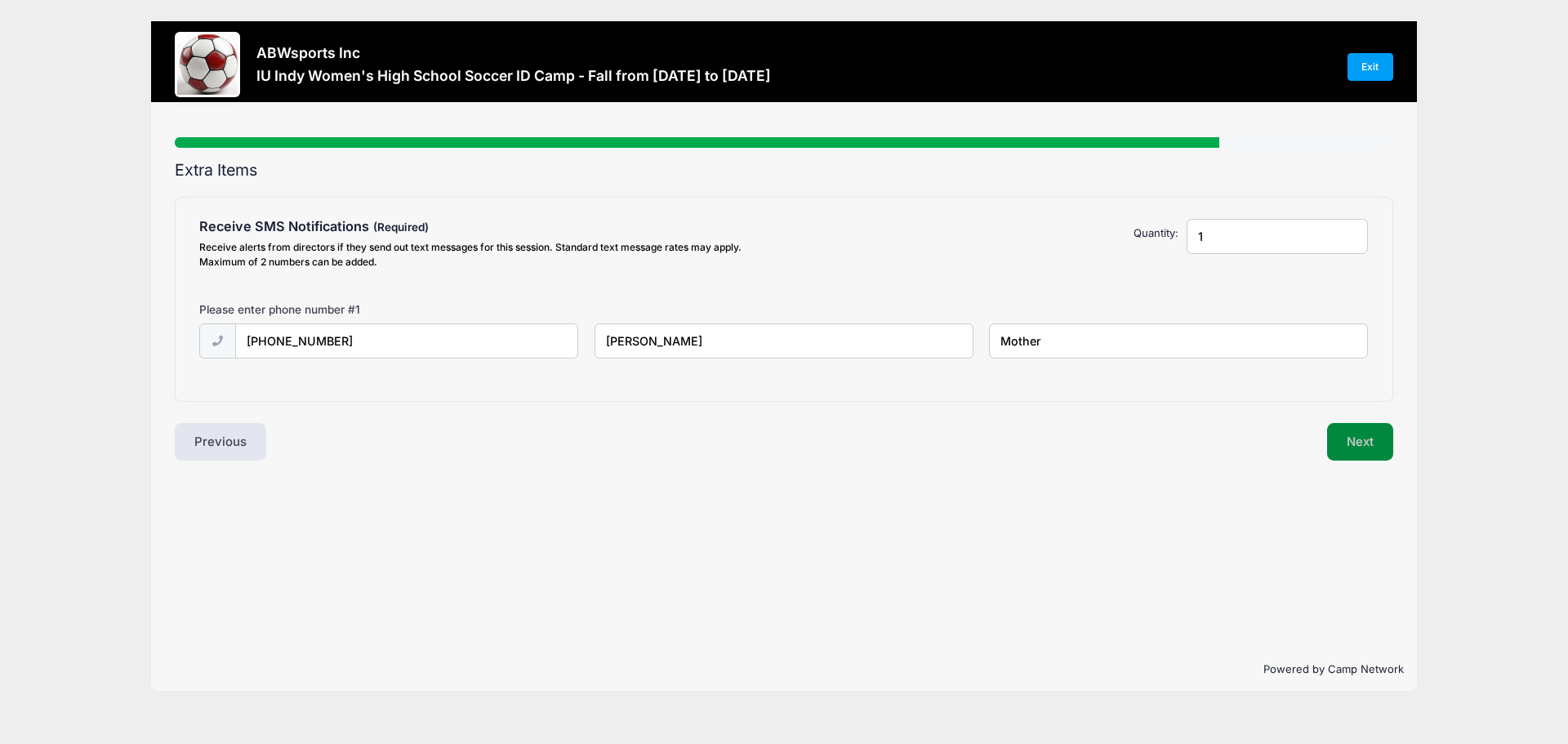
type input "Mother"
click at [1372, 440] on button "Next" at bounding box center [1360, 441] width 66 height 38
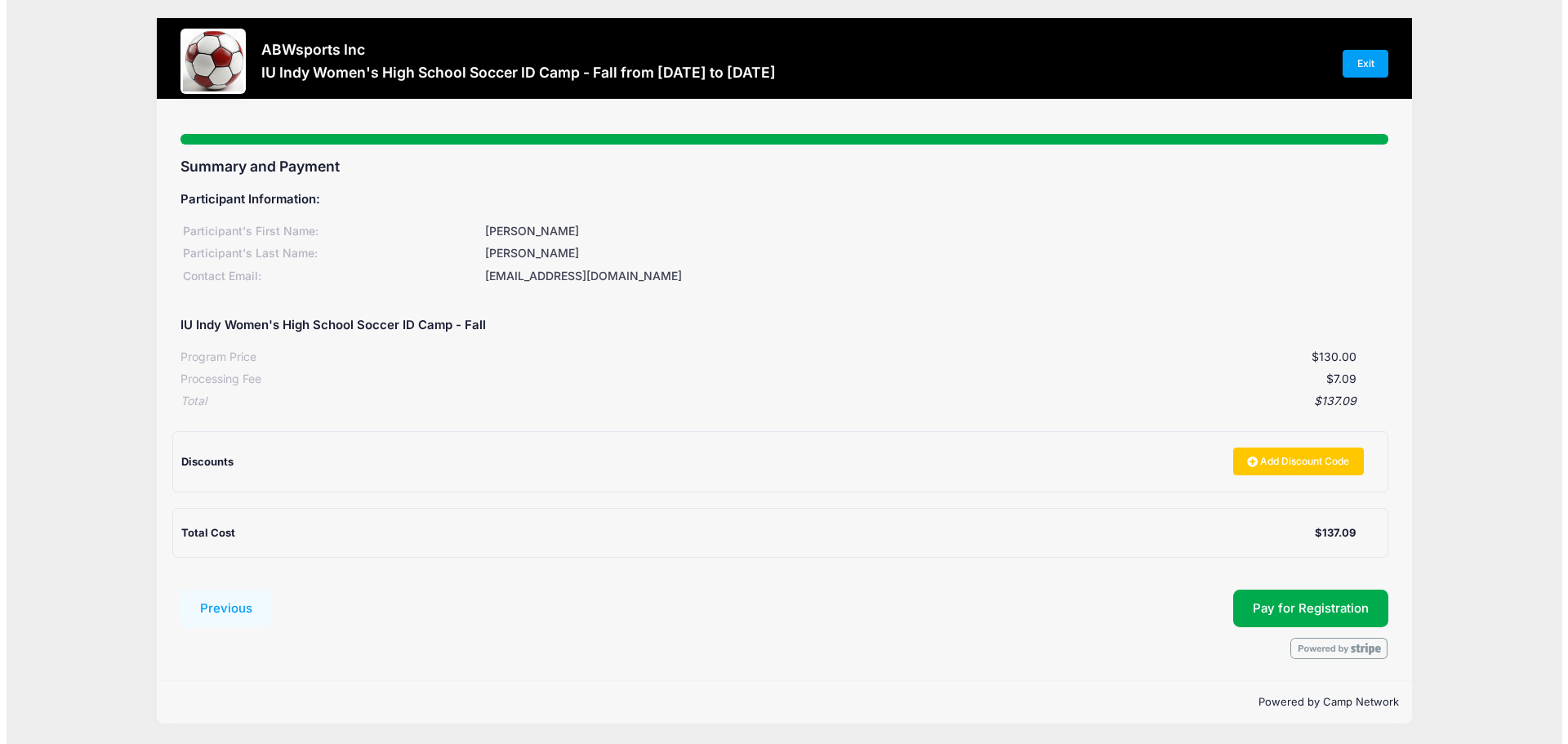
scroll to position [4, 0]
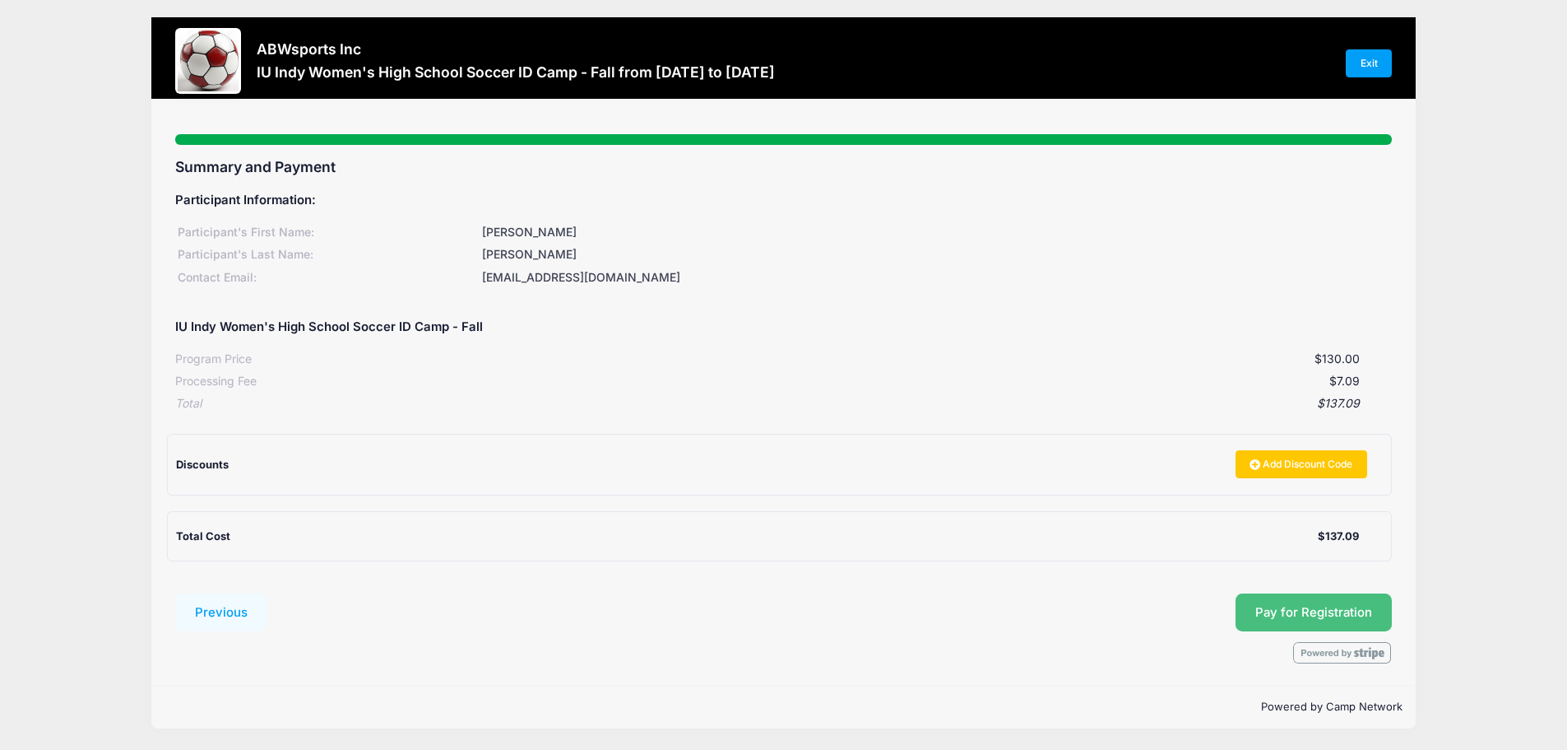
click at [1331, 606] on button "Pay for Registration" at bounding box center [1314, 612] width 156 height 38
